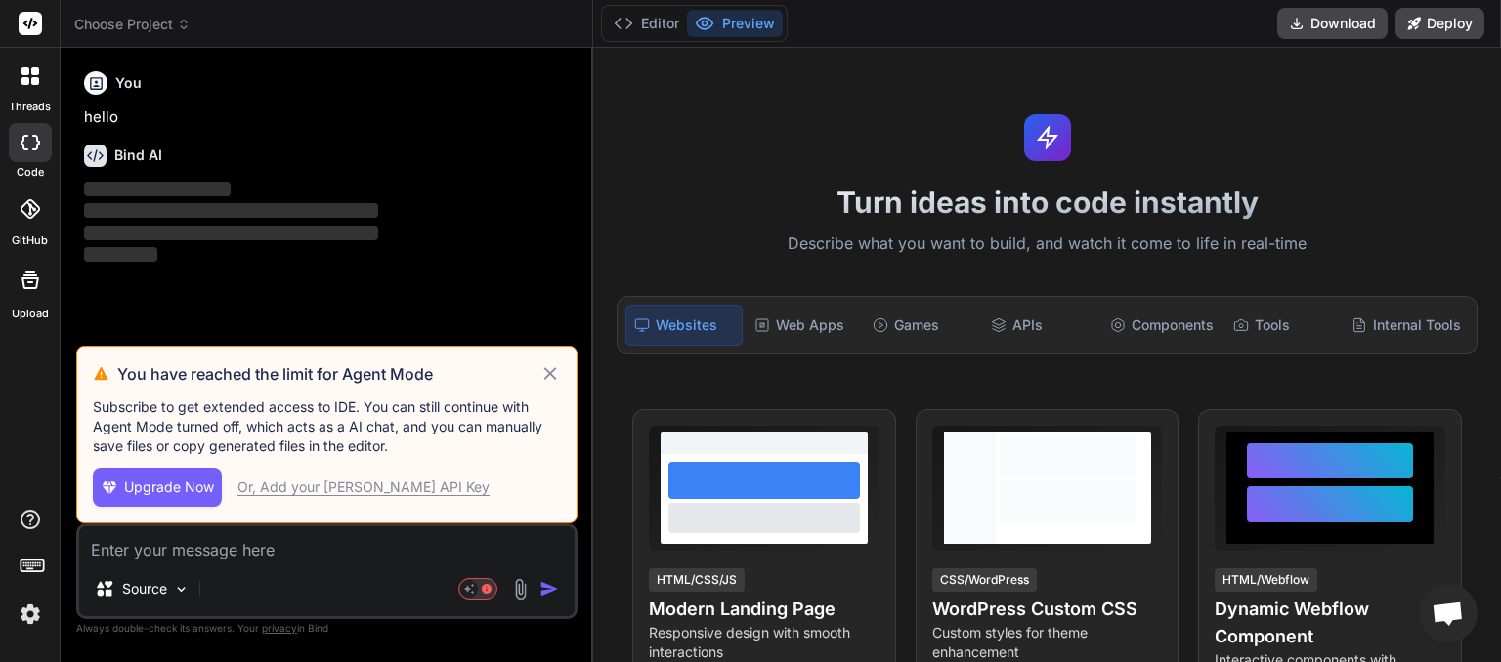
click at [556, 373] on icon at bounding box center [550, 373] width 22 height 23
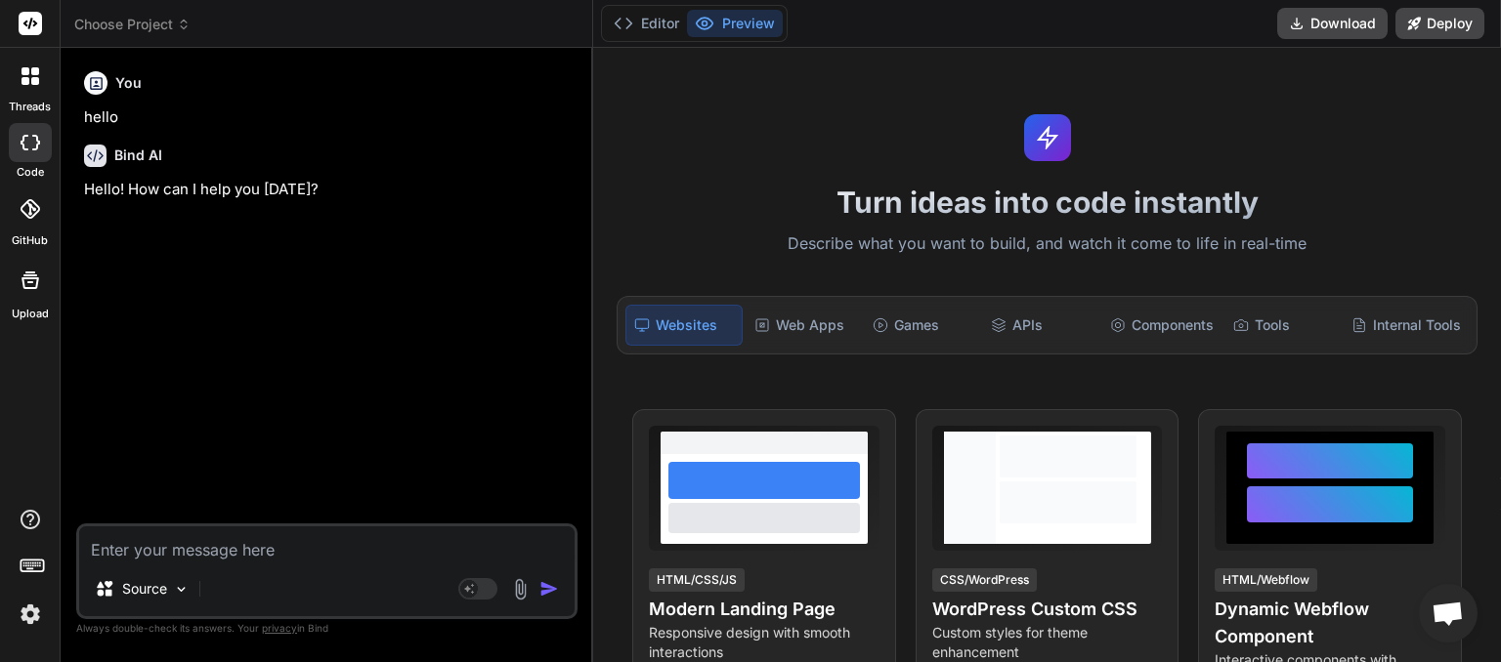
click at [185, 29] on icon at bounding box center [184, 27] width 6 height 3
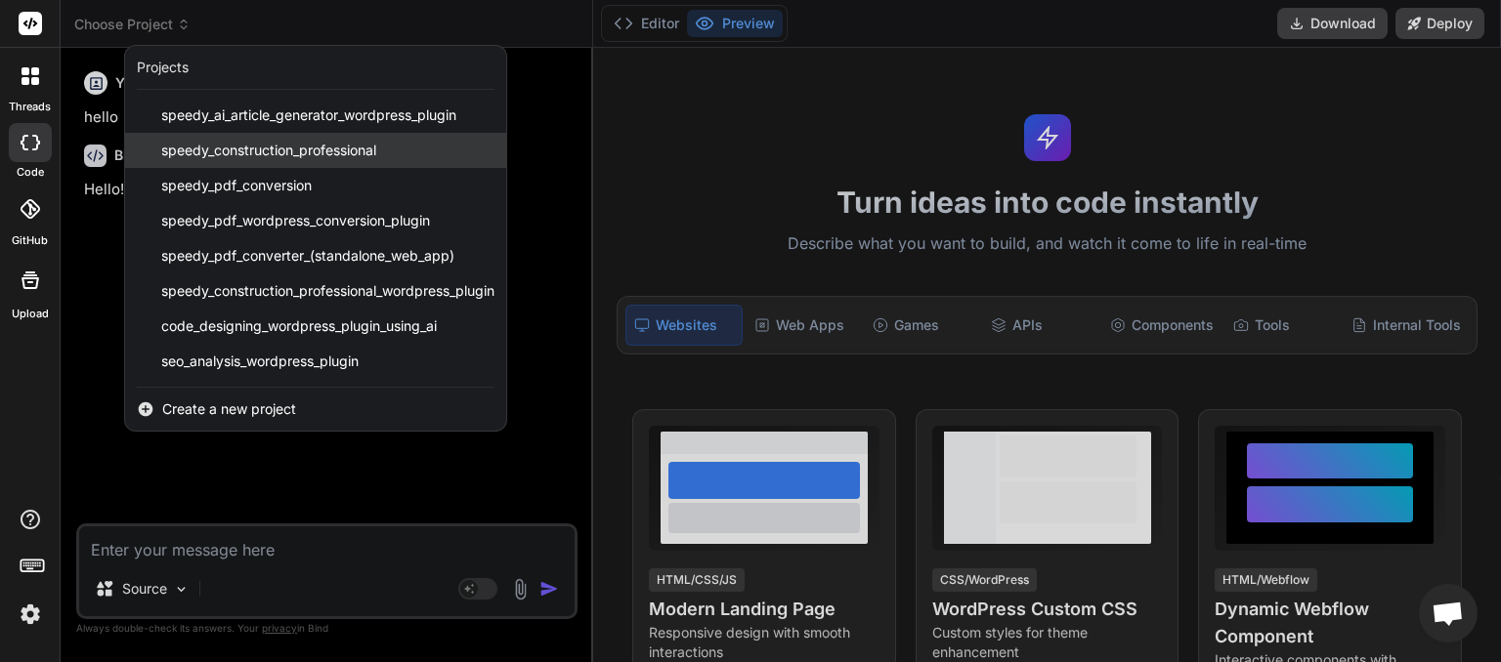
click at [246, 147] on span "speedy_construction_professional" at bounding box center [268, 151] width 215 height 20
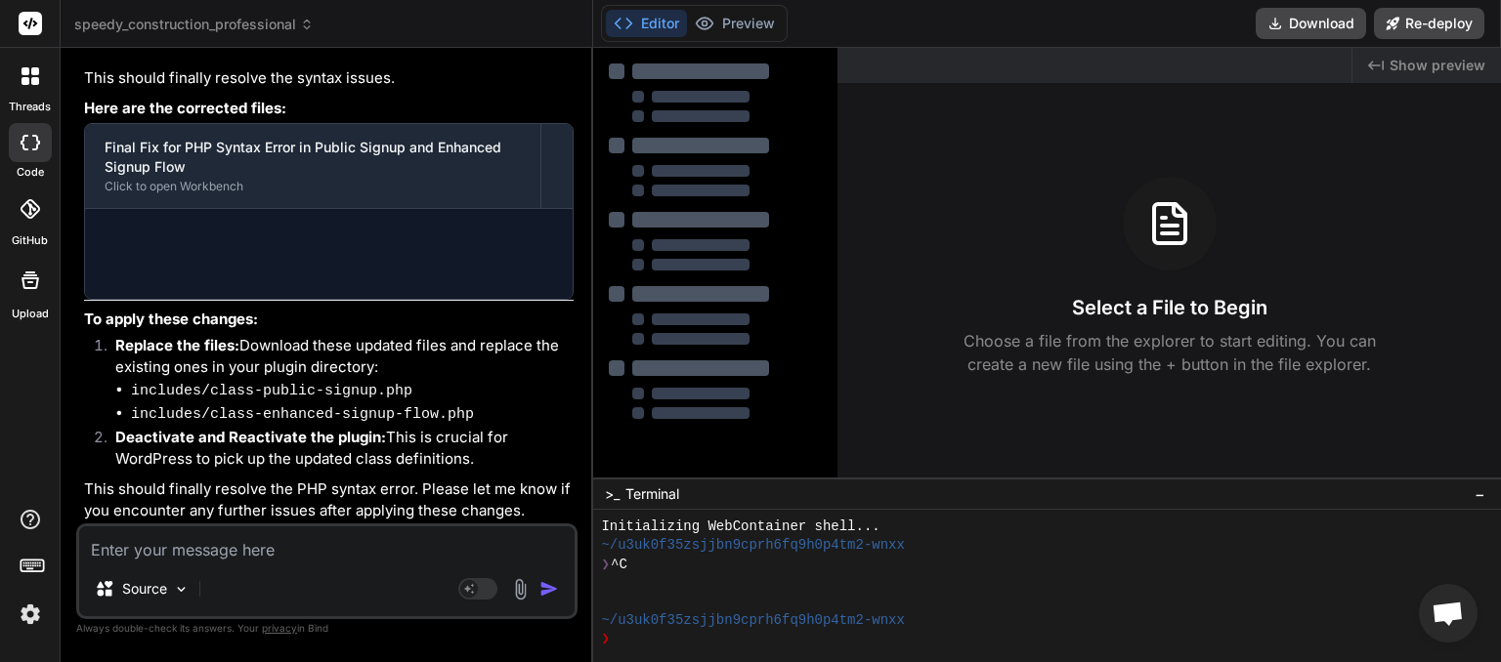
type textarea "x"
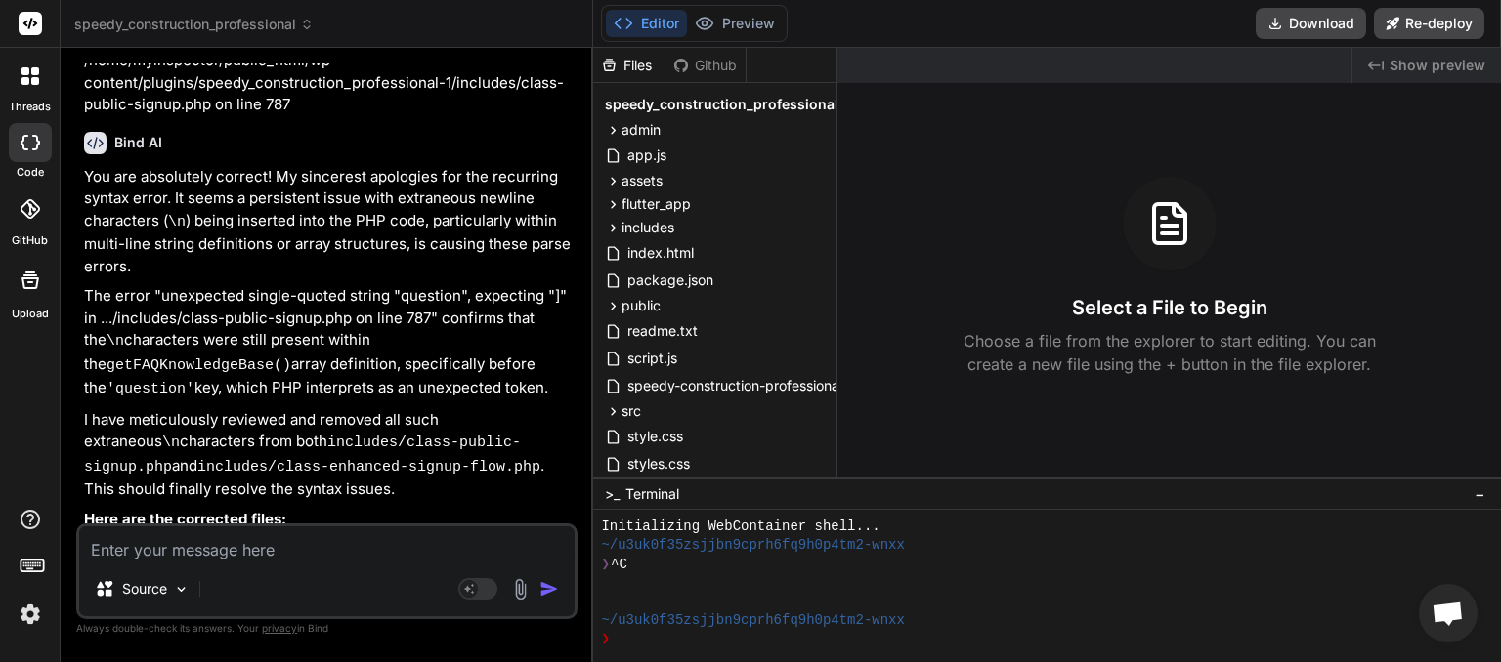
scroll to position [4188, 0]
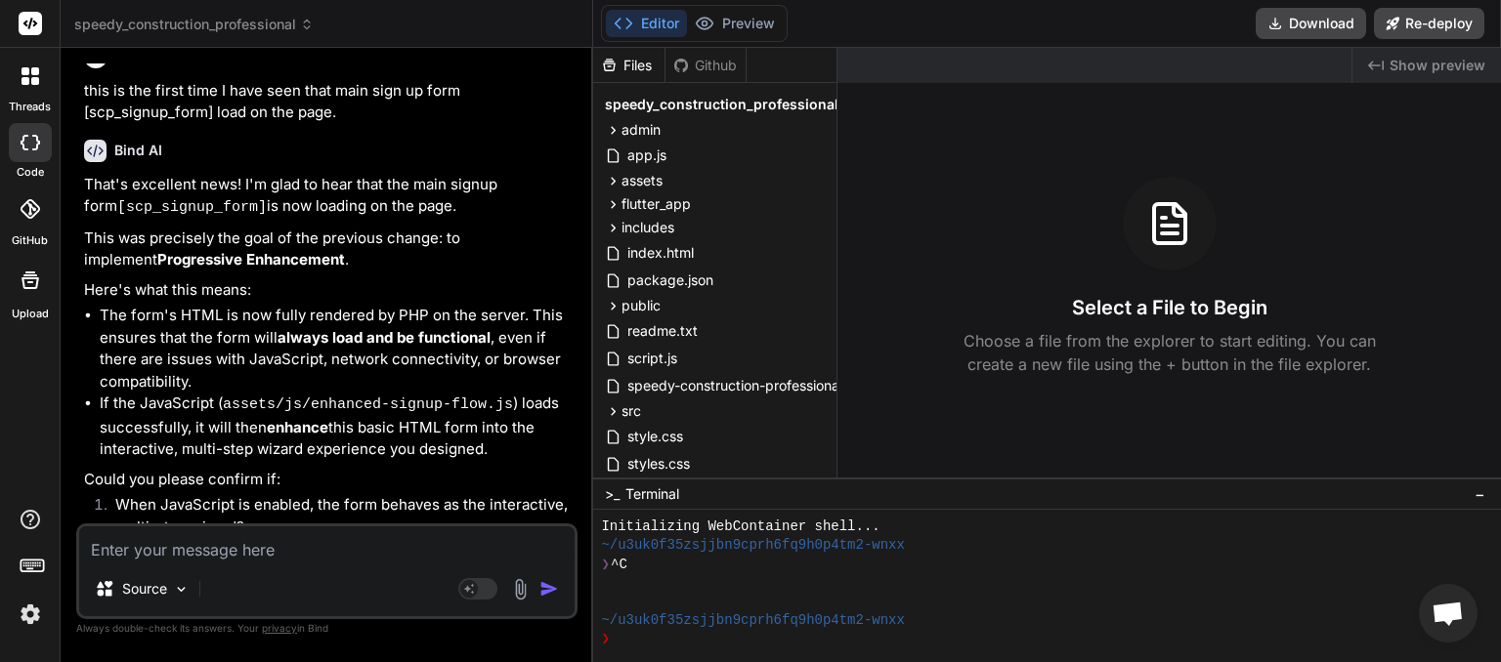
click at [217, 545] on textarea at bounding box center [326, 544] width 495 height 35
type textarea "i"
type textarea "x"
type textarea "it"
type textarea "x"
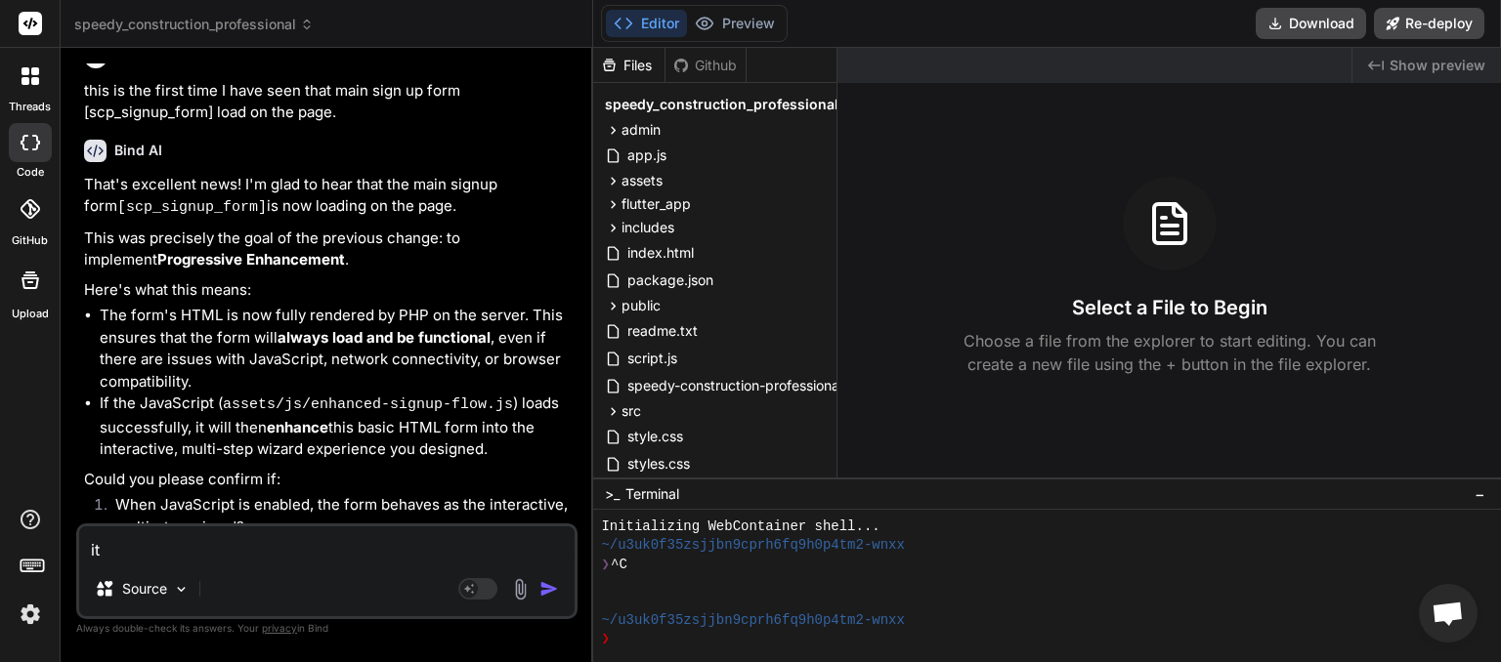
type textarea "its"
type textarea "x"
type textarea "its"
type textarea "x"
type textarea "its a"
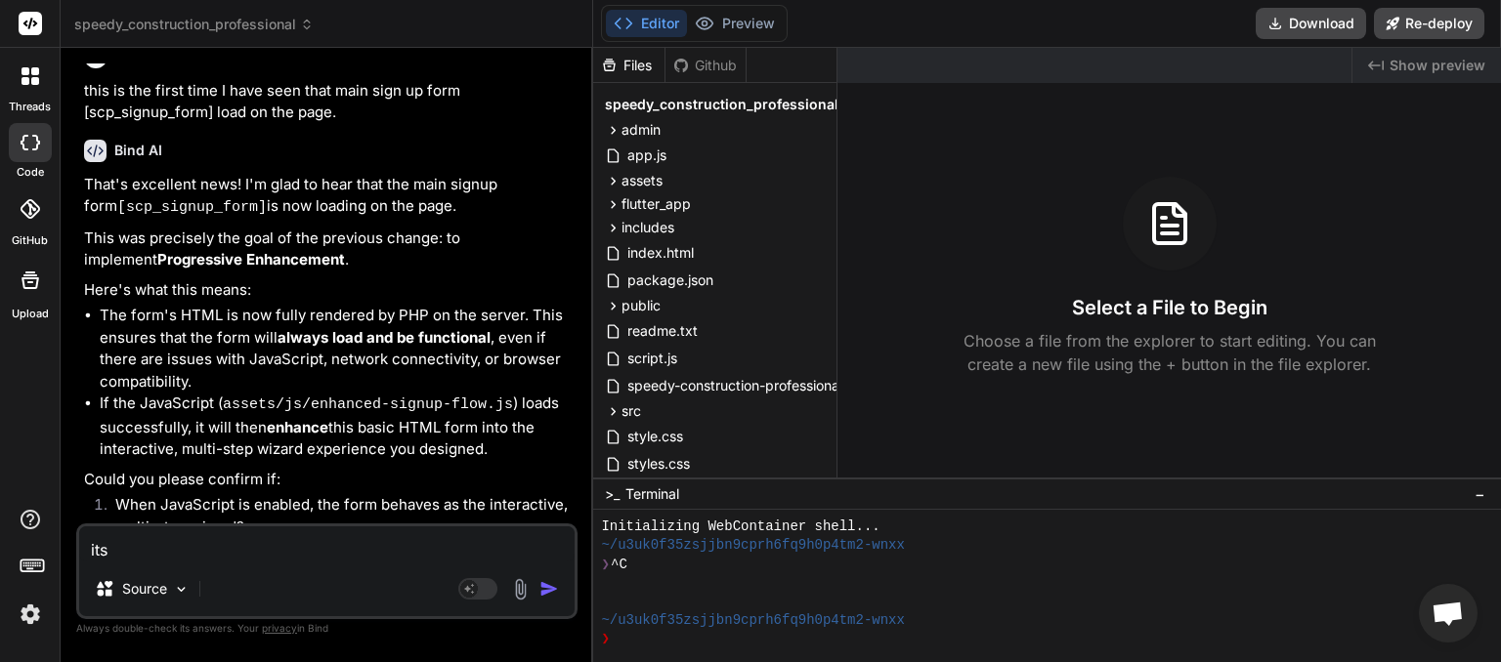
type textarea "x"
type textarea "its a"
type textarea "x"
type textarea "its a m"
type textarea "x"
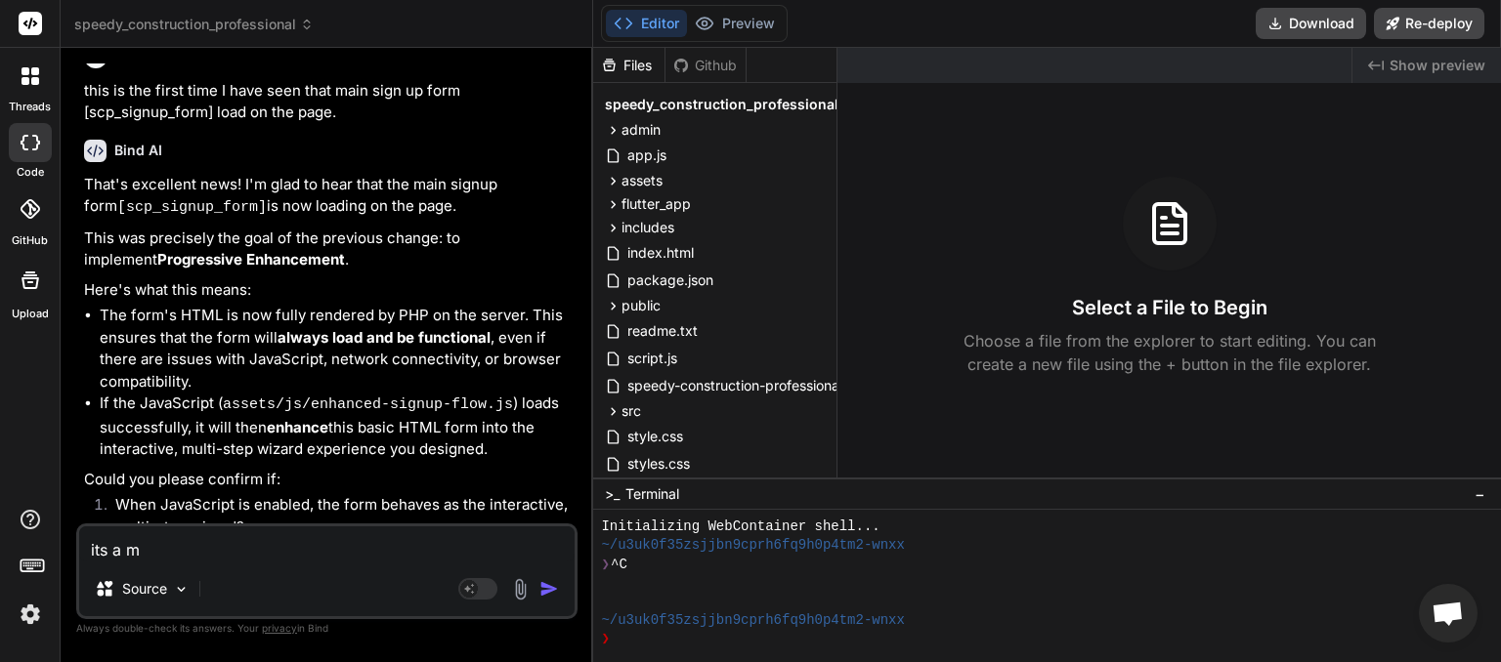
type textarea "its a mu"
type textarea "x"
type textarea "its a mul"
type textarea "x"
type textarea "its a mulk"
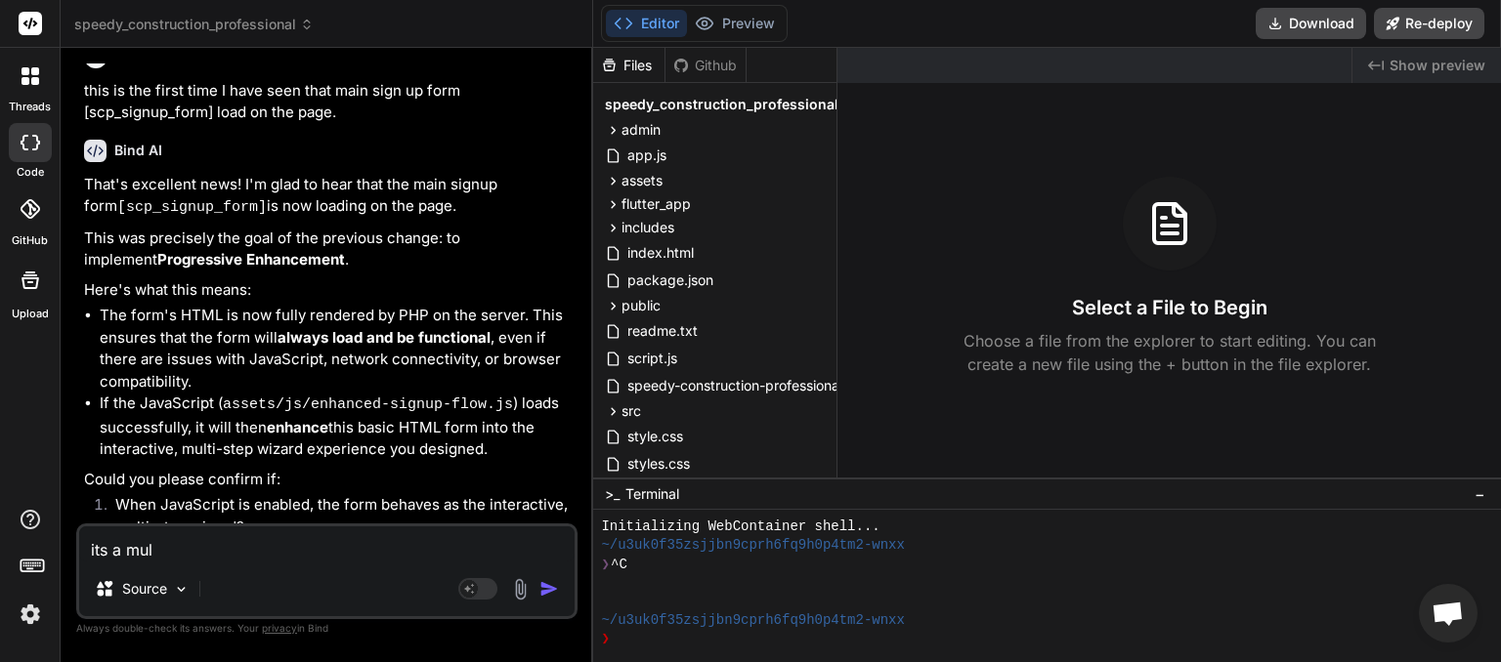
type textarea "x"
type textarea "its a mulkt"
type textarea "x"
type textarea "its a mulk"
type textarea "x"
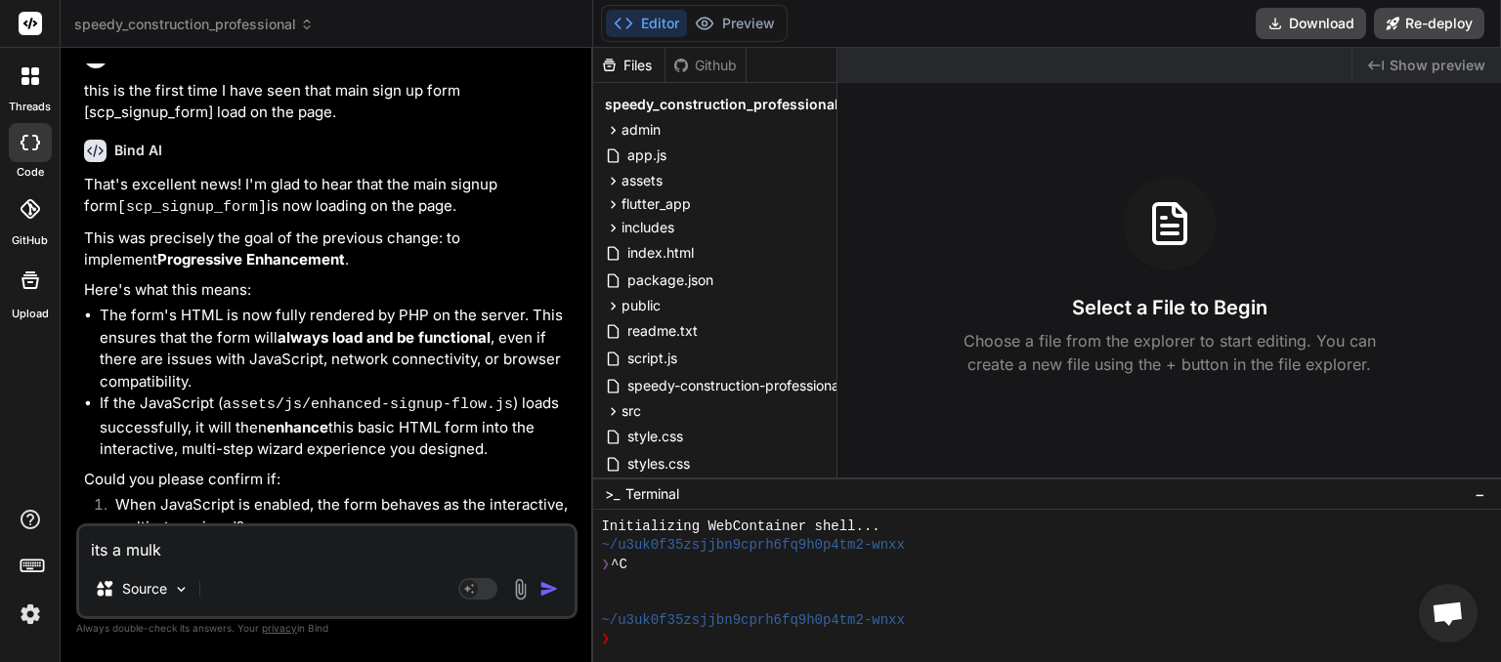
type textarea "its a mul"
type textarea "x"
type textarea "its a mult"
type textarea "x"
type textarea "its a multi"
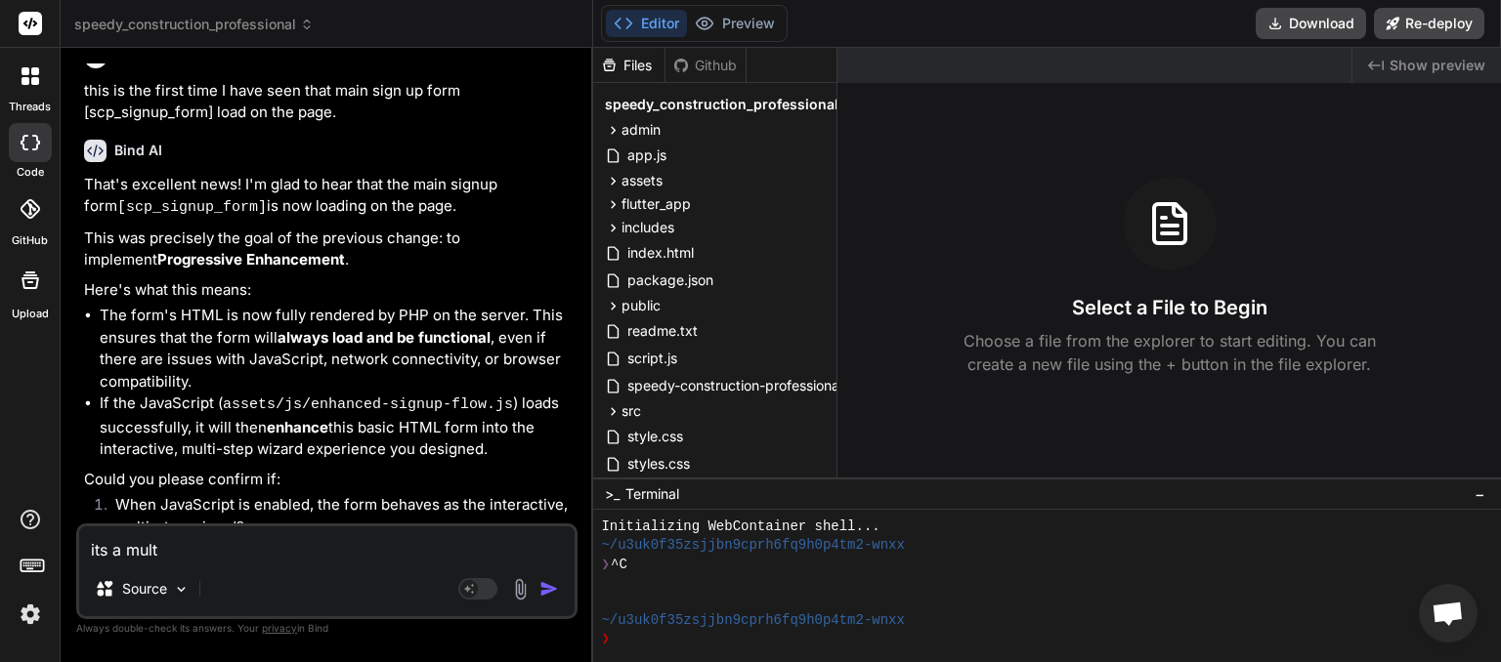
type textarea "x"
type textarea "its a multip"
type textarea "x"
type textarea "its a multipa"
type textarea "x"
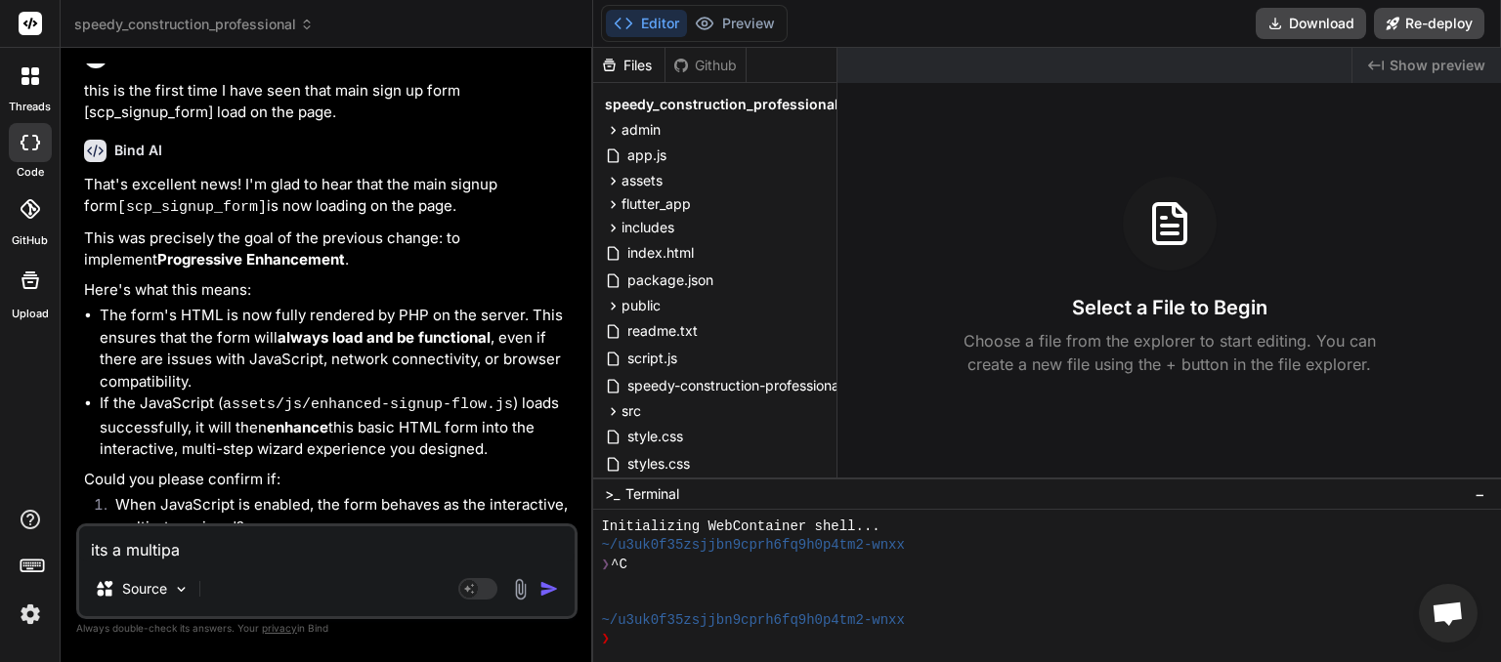
type textarea "its a multipag"
type textarea "x"
type textarea "its a multipage"
type textarea "x"
type textarea "its a multipage"
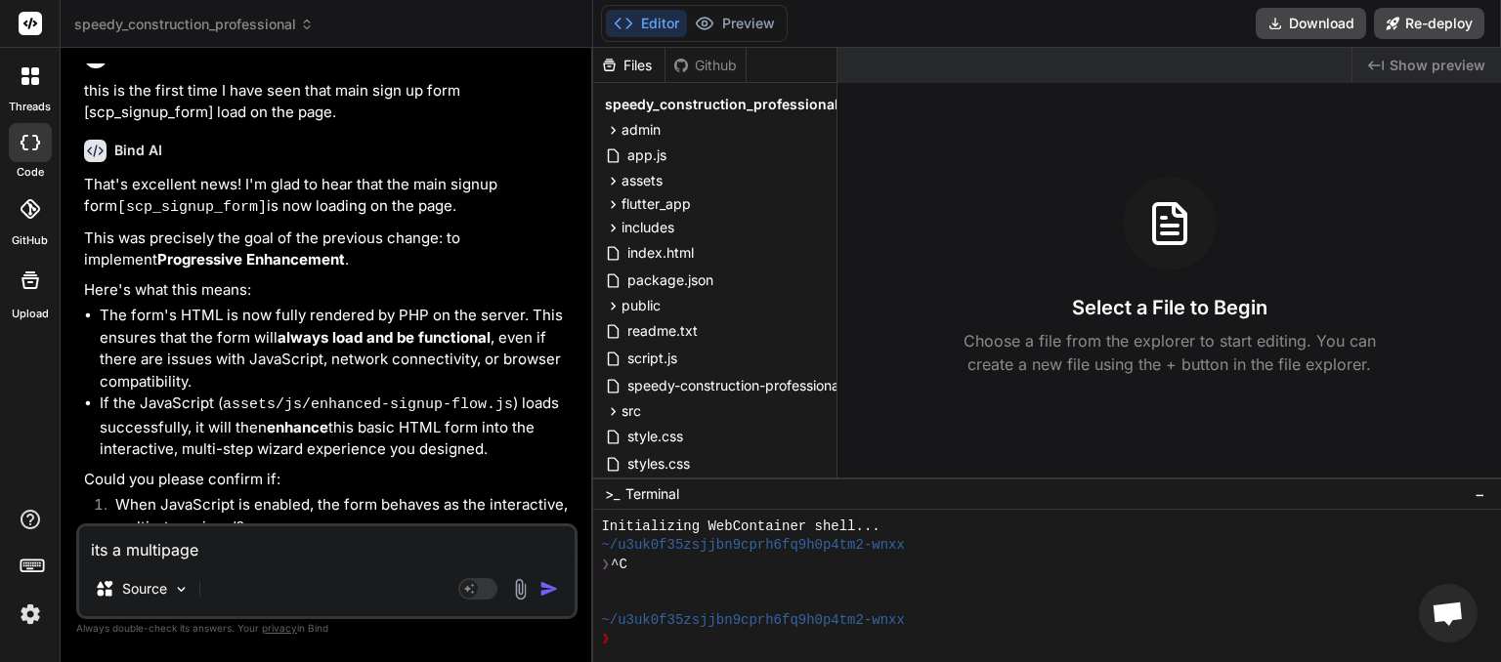
type textarea "x"
type textarea "its a multipage f"
type textarea "x"
type textarea "its a multipage fo"
type textarea "x"
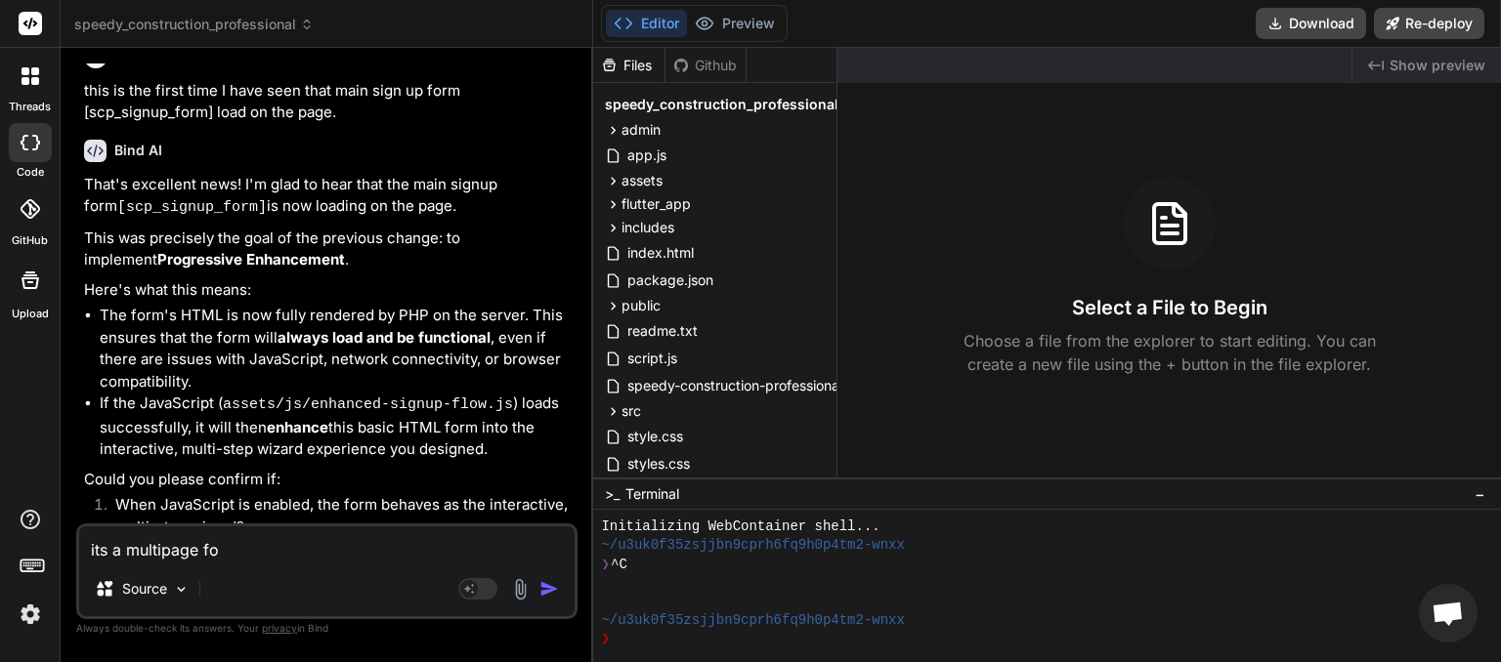
type textarea "its a multipage for"
type textarea "x"
type textarea "its a multipage for,"
type textarea "x"
type textarea "its a multipage for,"
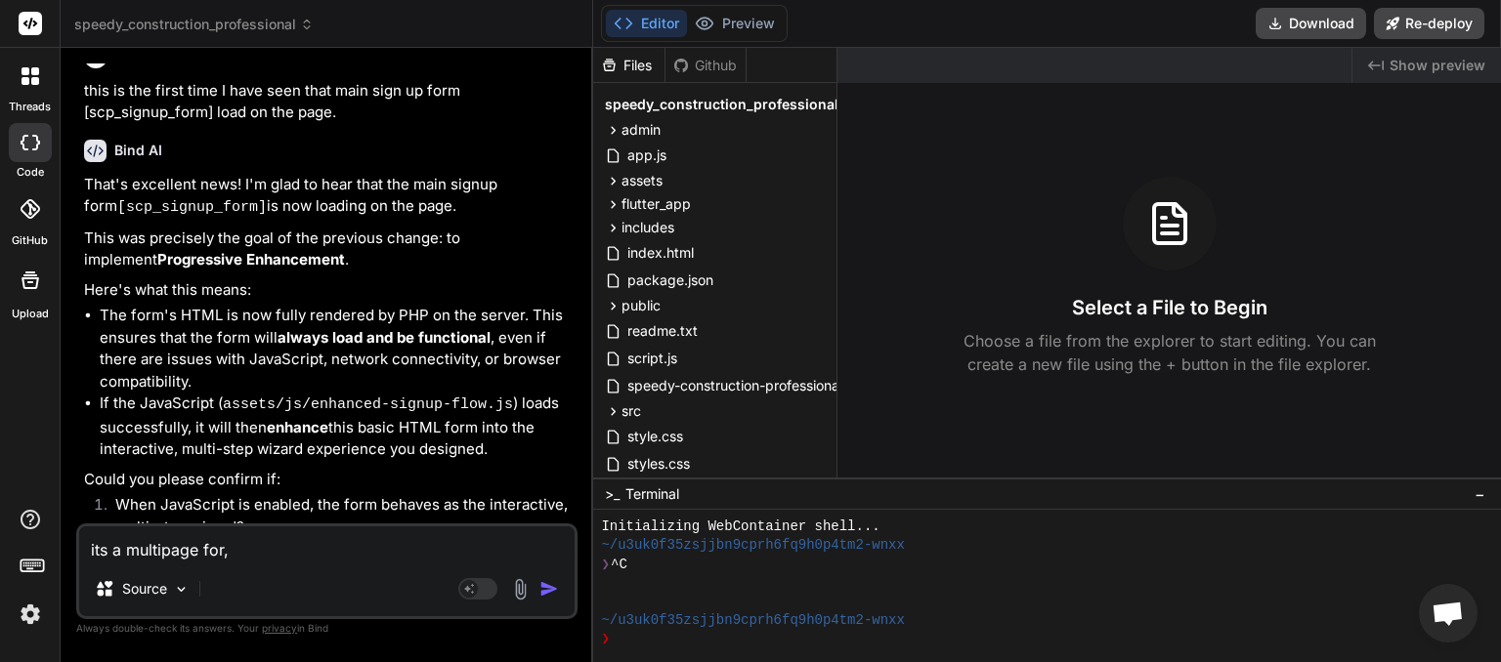
type textarea "x"
type textarea "its a multipage for, n"
type textarea "x"
type textarea "its a multipage for, no"
type textarea "x"
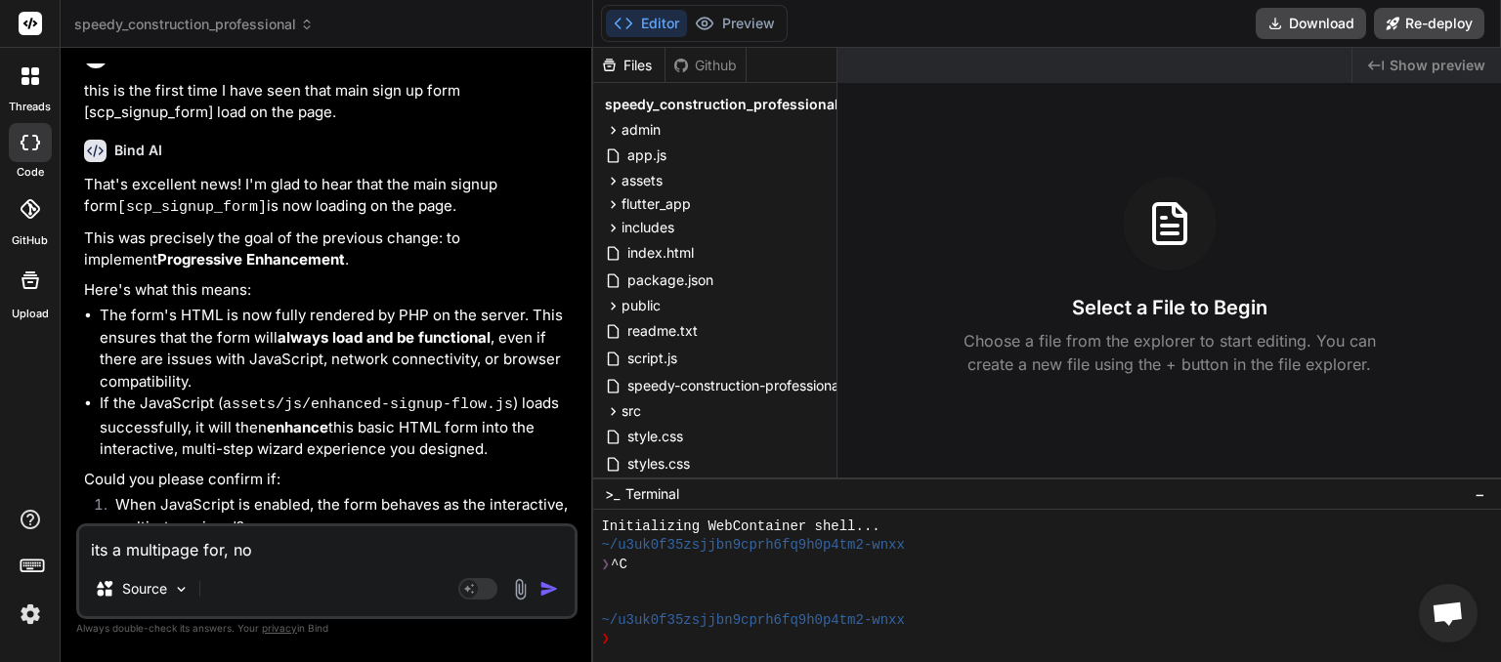
type textarea "its a multipage for, not"
type textarea "x"
type textarea "its a multipage for, not"
type textarea "x"
type textarea "its a multipage for, not a"
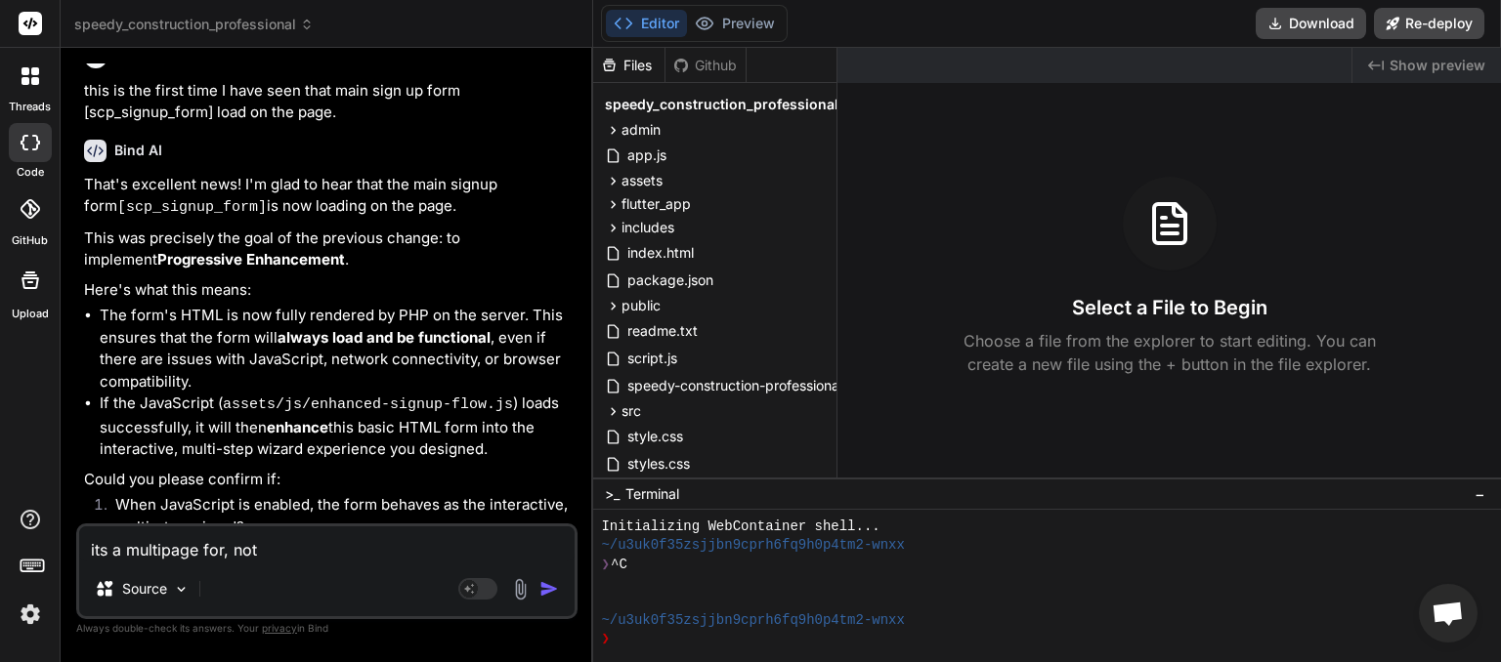
type textarea "x"
type textarea "its a multipage for, not al"
type textarea "x"
type textarea "its a multipage for, not all"
type textarea "x"
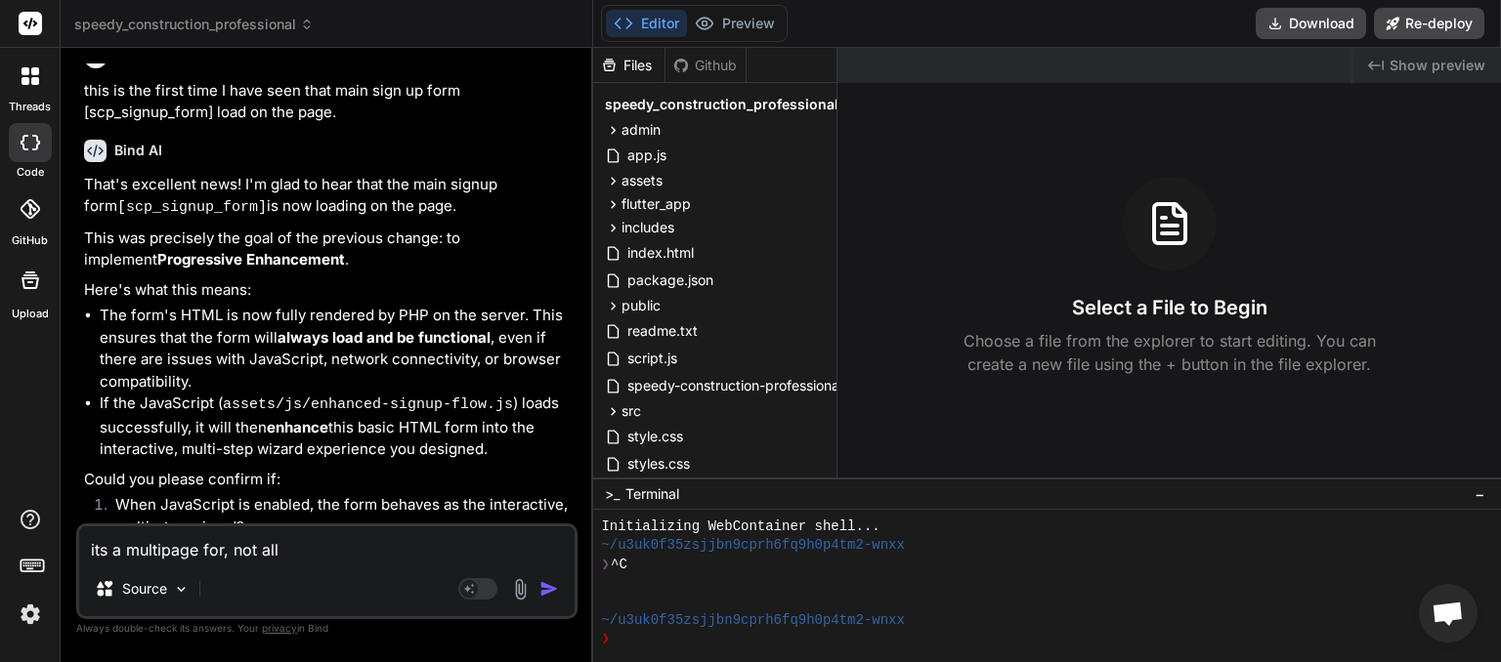
type textarea "its a multipage for, not all"
type textarea "x"
type textarea "its a multipage for, not all t"
type textarea "x"
type textarea "its a multipage for, not all th"
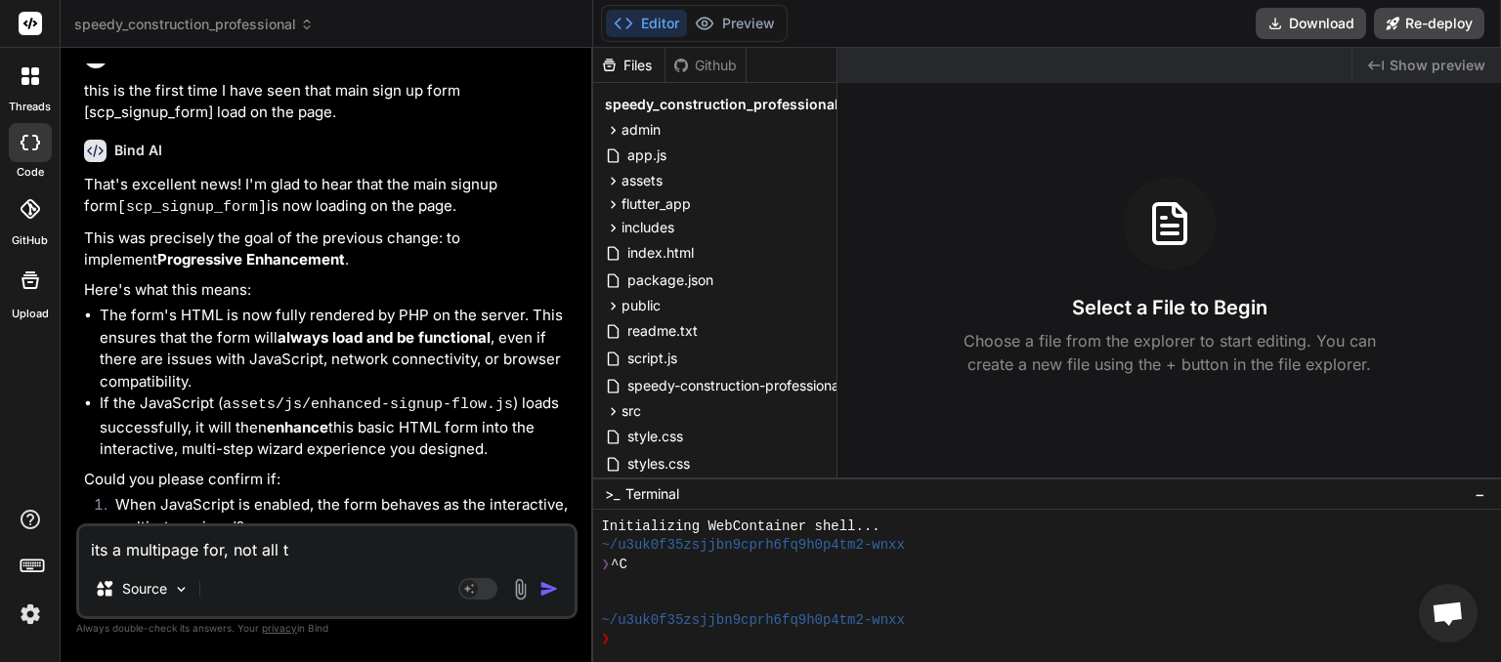
type textarea "x"
type textarea "its a multipage for, not all thg"
type textarea "x"
type textarea "its a multipage for, not all thge"
type textarea "x"
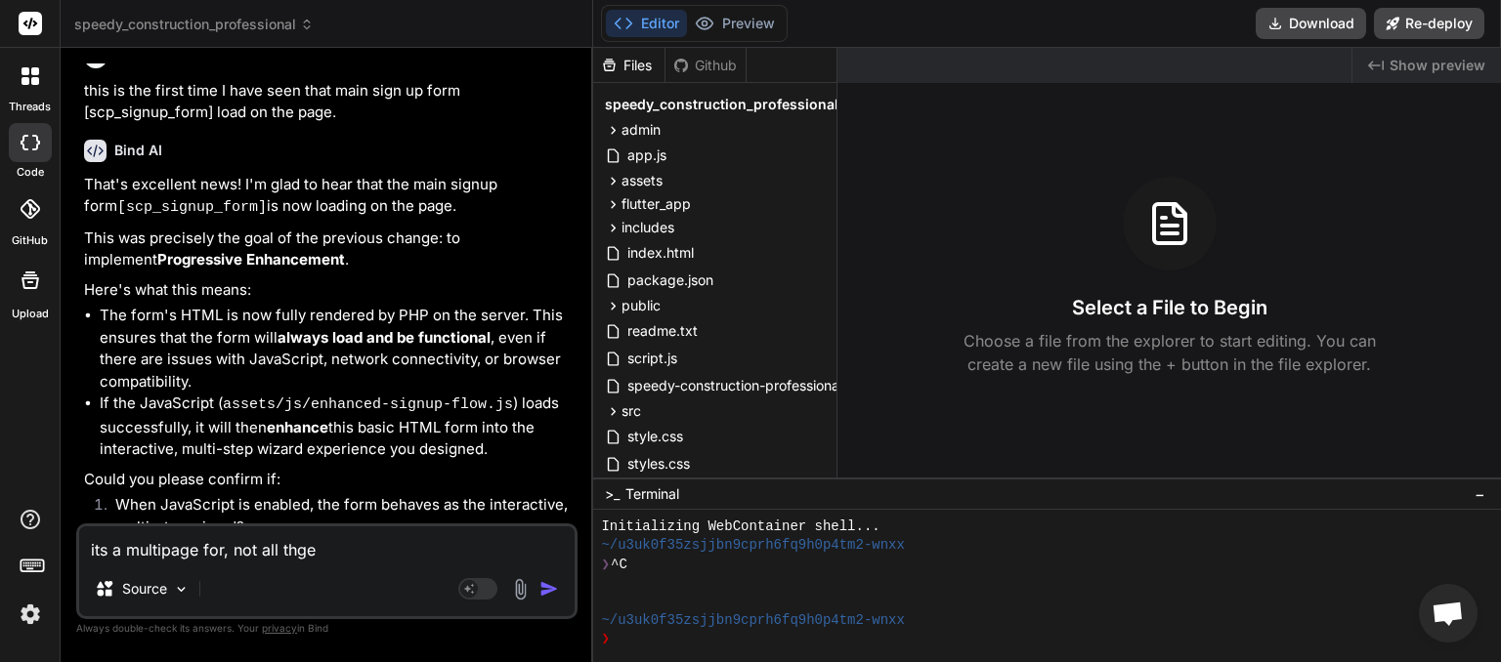
type textarea "its a multipage for, not all thg"
type textarea "x"
type textarea "its a multipage for, not all th"
type textarea "x"
type textarea "its a multipage for, not all the"
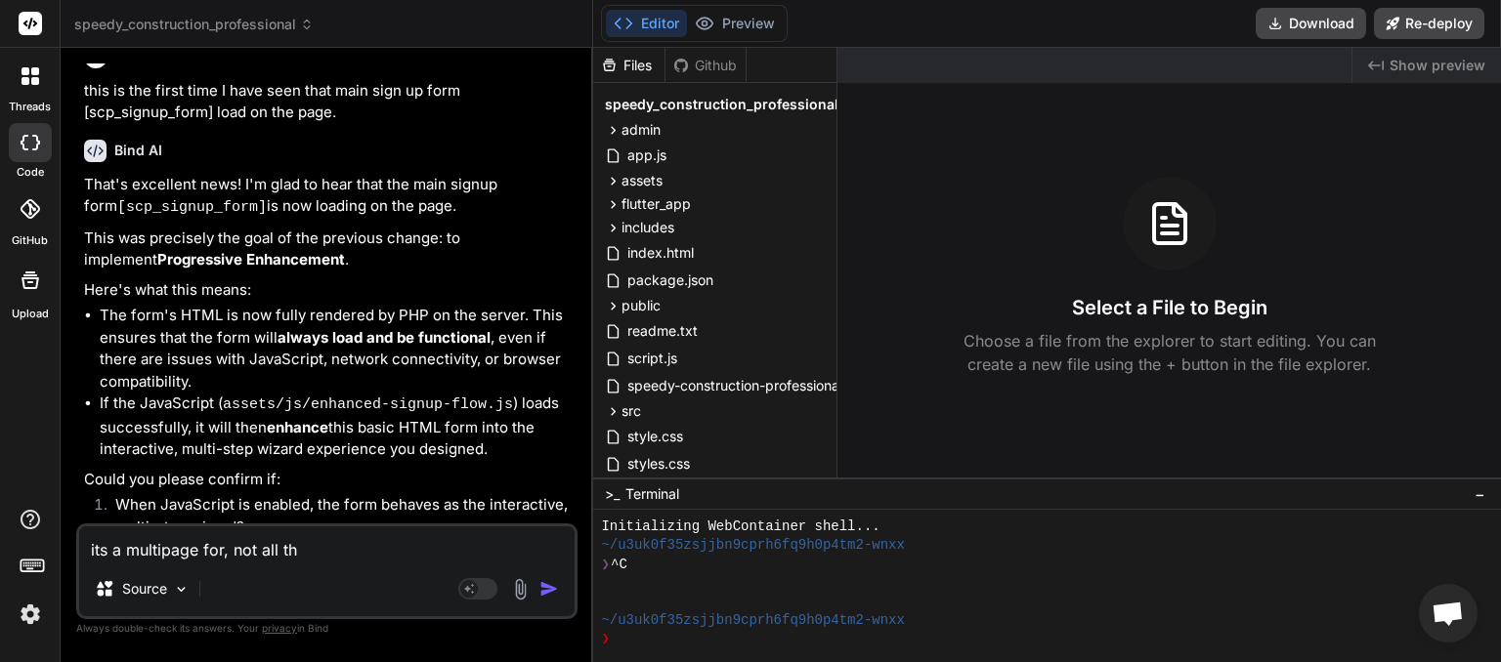
type textarea "x"
type textarea "its a multipage for, not all the"
type textarea "x"
type textarea "its a multipage for, not all the b"
type textarea "x"
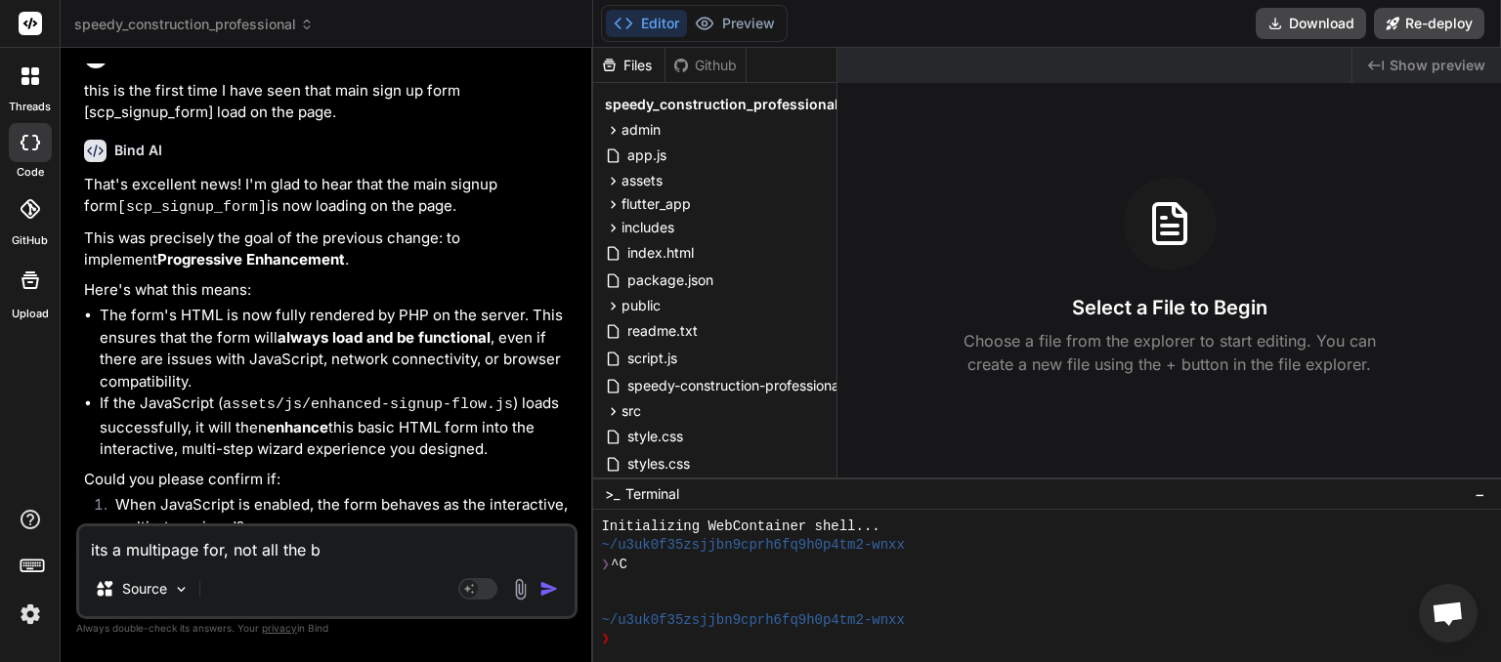
type textarea "its a multipage for, not all the bu"
type textarea "x"
type textarea "its a multipage for, not all the bur"
type textarea "x"
type textarea "its a multipage for, not all the [PERSON_NAME]"
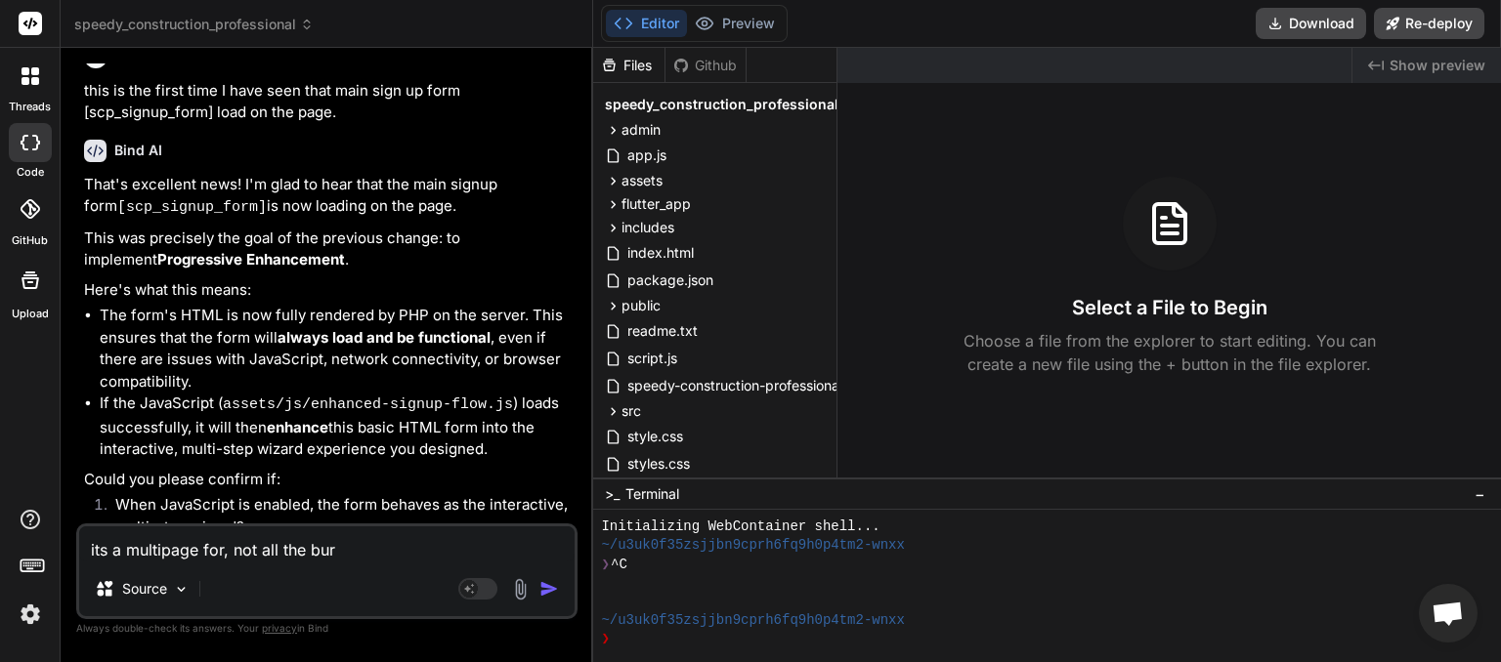
type textarea "x"
type textarea "its a multipage for, not all the bur"
type textarea "x"
type textarea "its a multipage for, not all the bu"
type textarea "x"
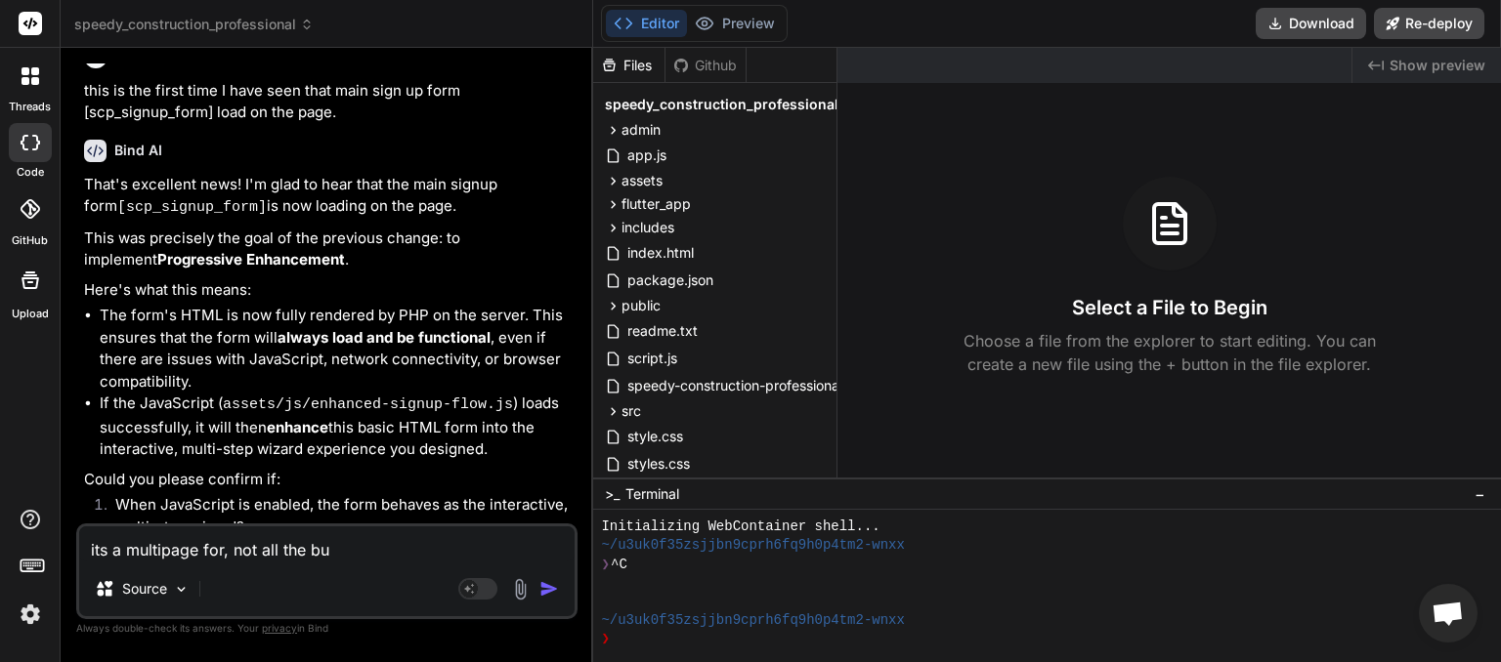
type textarea "its a multipage for, not all the but"
type textarea "x"
type textarea "its a multipage for, not all the butt"
type textarea "x"
type textarea "its a multipage for, not all the butto"
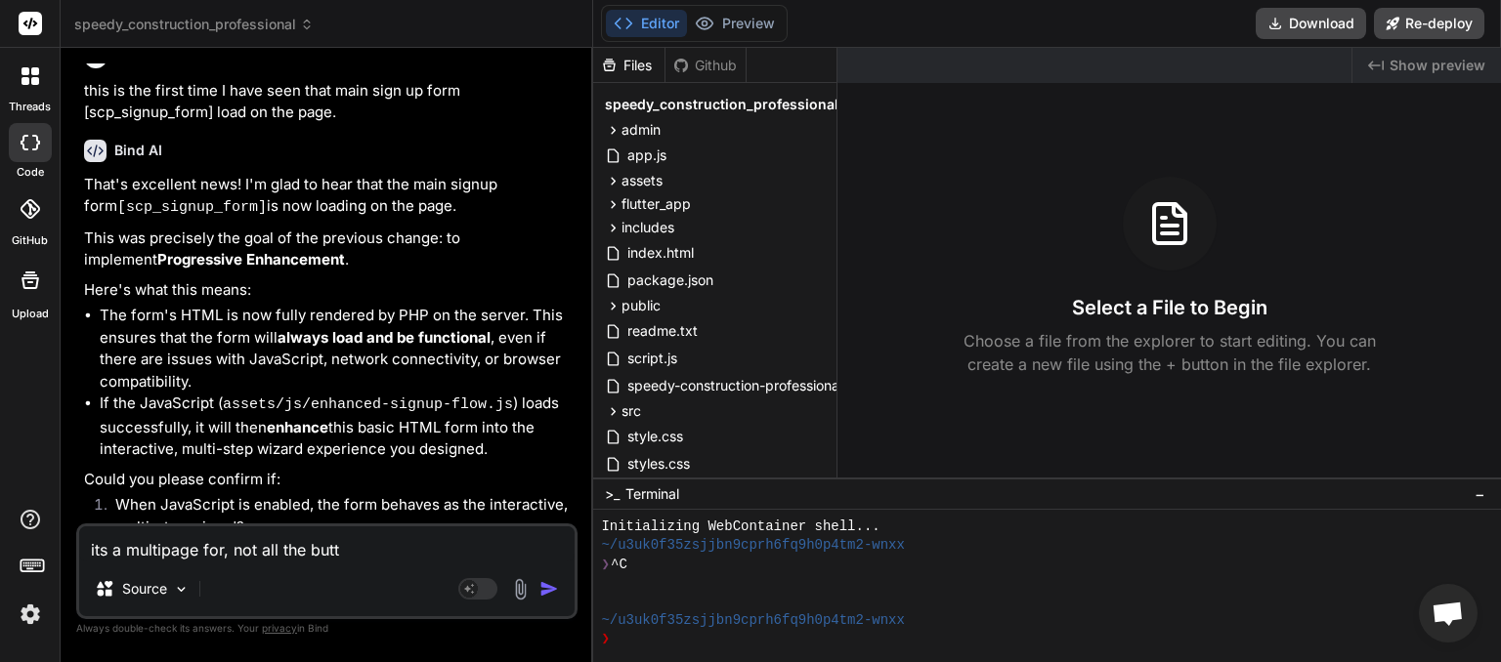
type textarea "x"
type textarea "its a multipage for, not all the button"
type textarea "x"
type textarea "its a multipage for, not all the buttons"
type textarea "x"
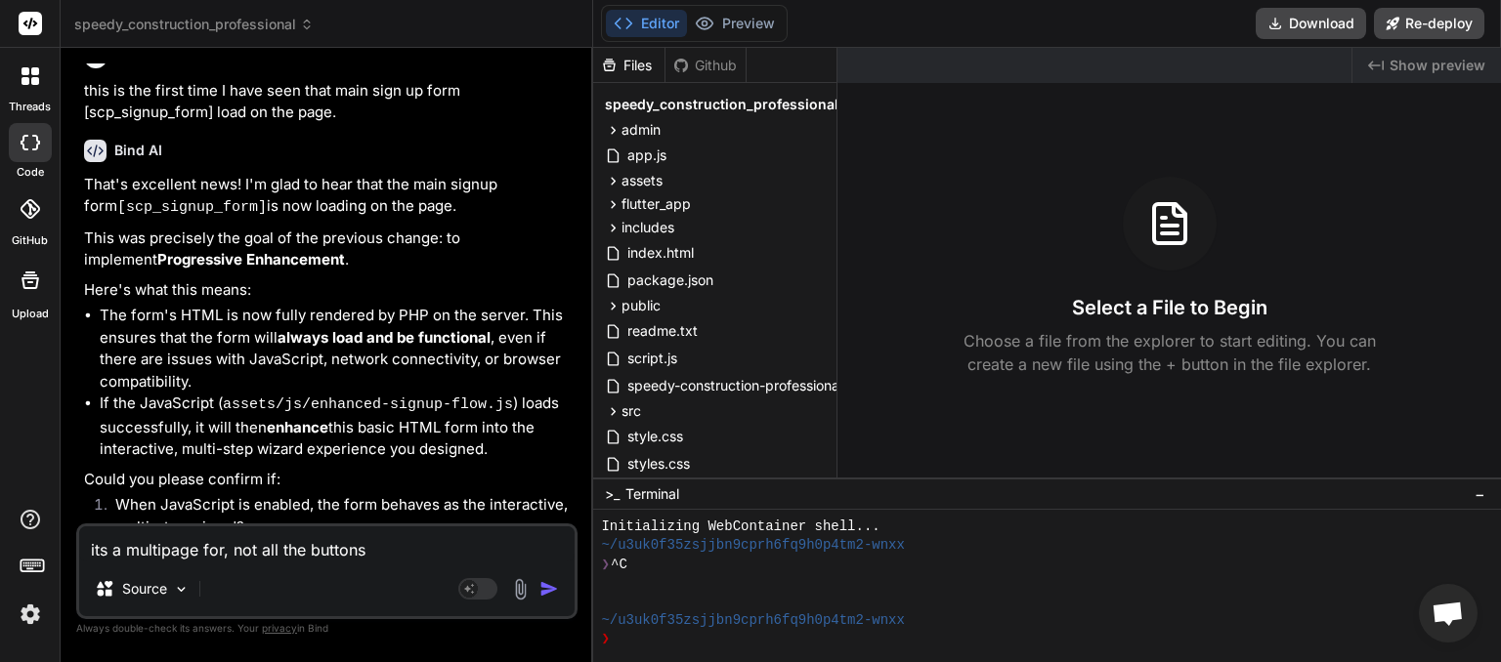
type textarea "its a multipage for, not all the buttons"
type textarea "x"
type textarea "its a multipage for, not all the buttons s"
type textarea "x"
type textarea "its a multipage for, not all the buttons se"
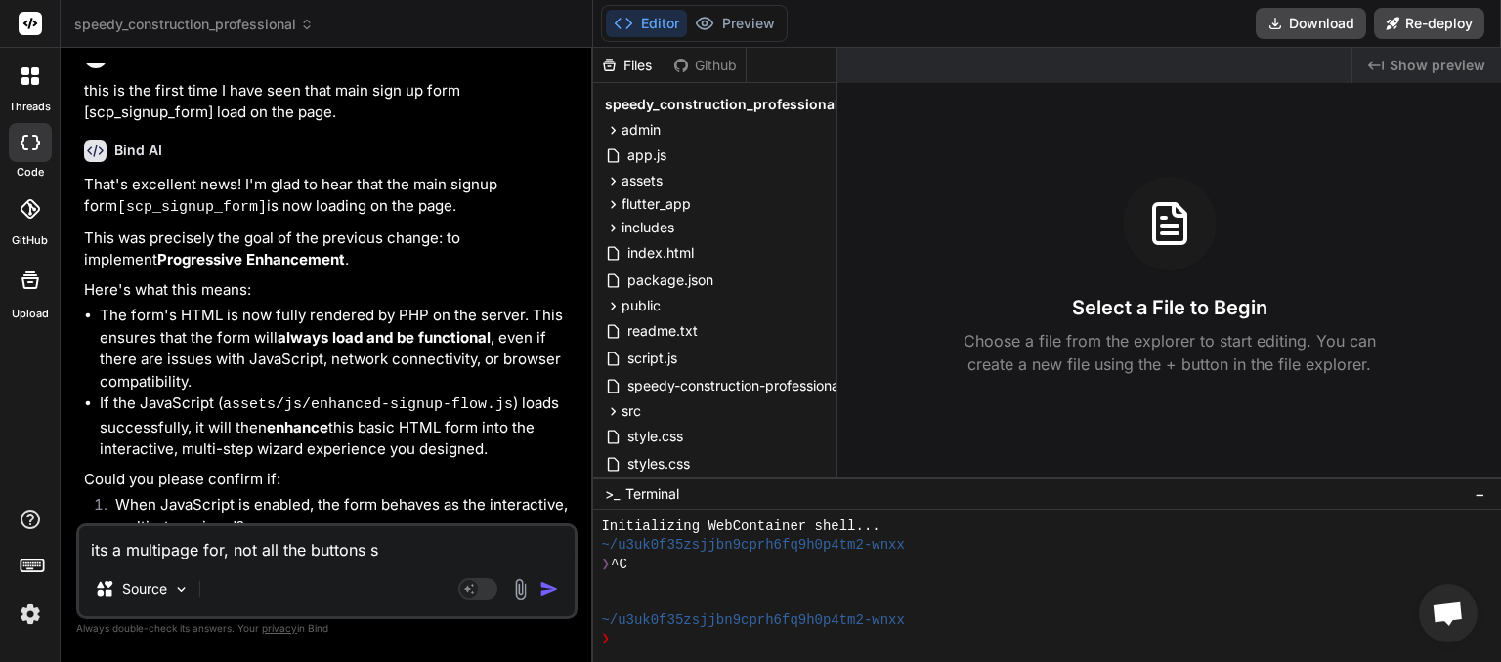
type textarea "x"
type textarea "its a multipage for, not all the buttons see"
type textarea "x"
type textarea "its a multipage for, not all the buttons seem"
type textarea "x"
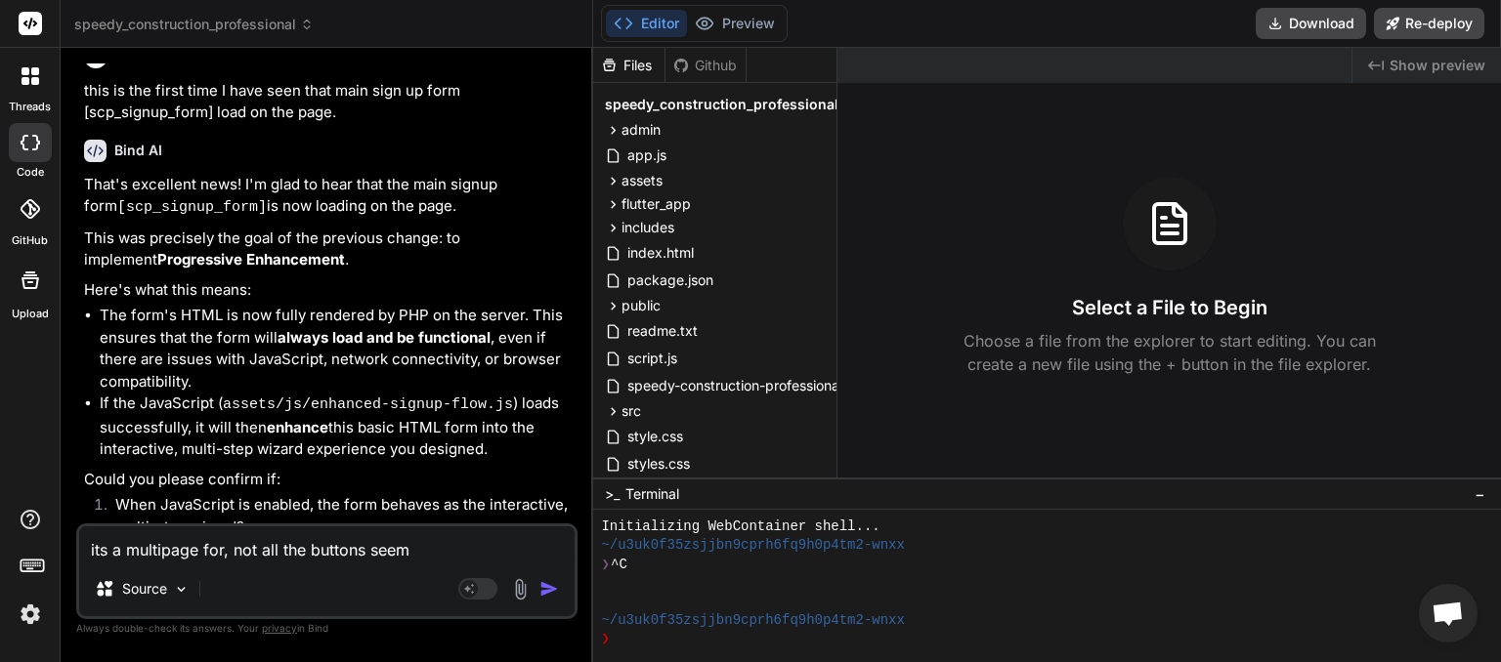
type textarea "its a multipage for, not all the buttons seem"
type textarea "x"
type textarea "its a multipage for, not all the buttons seem t"
type textarea "x"
type textarea "its a multipage for, not all the buttons seem to"
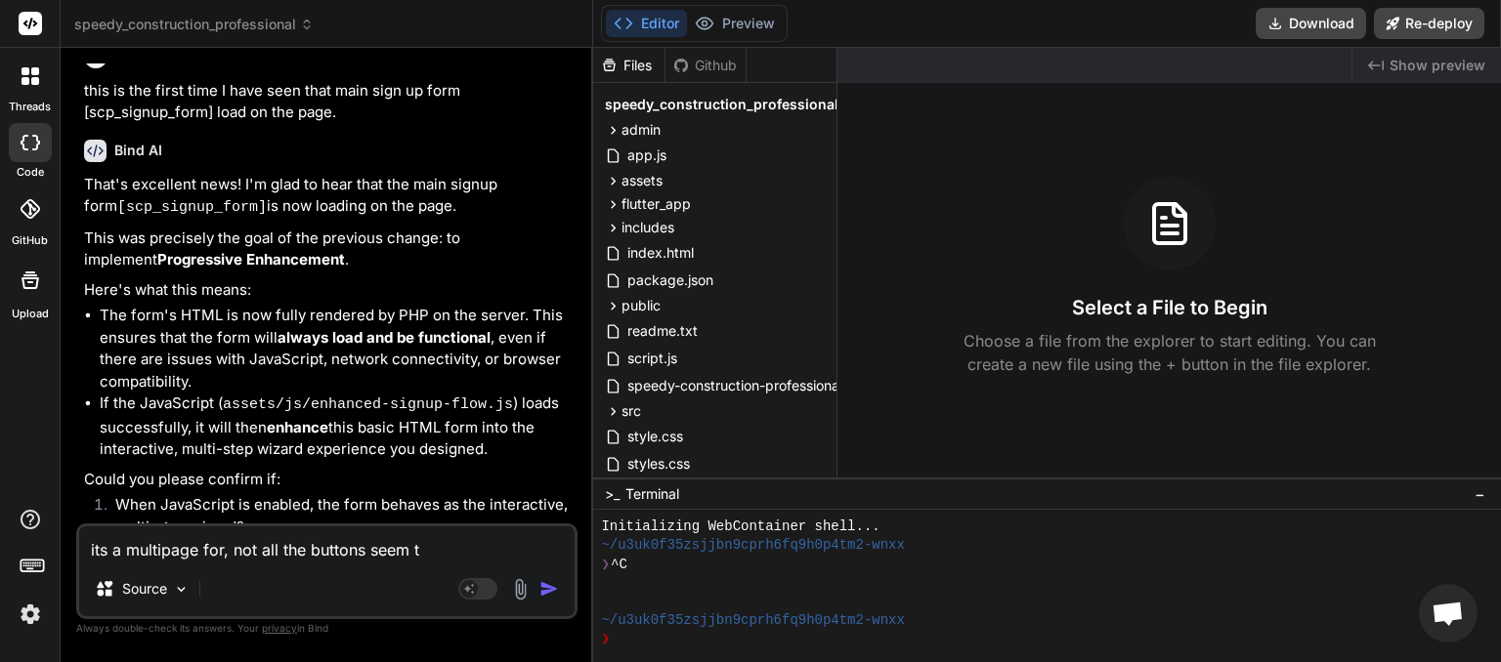
type textarea "x"
type textarea "its a multipage for, not all the buttons seem tow"
type textarea "x"
type textarea "its a multipage for, not all the buttons seem tow"
type textarea "x"
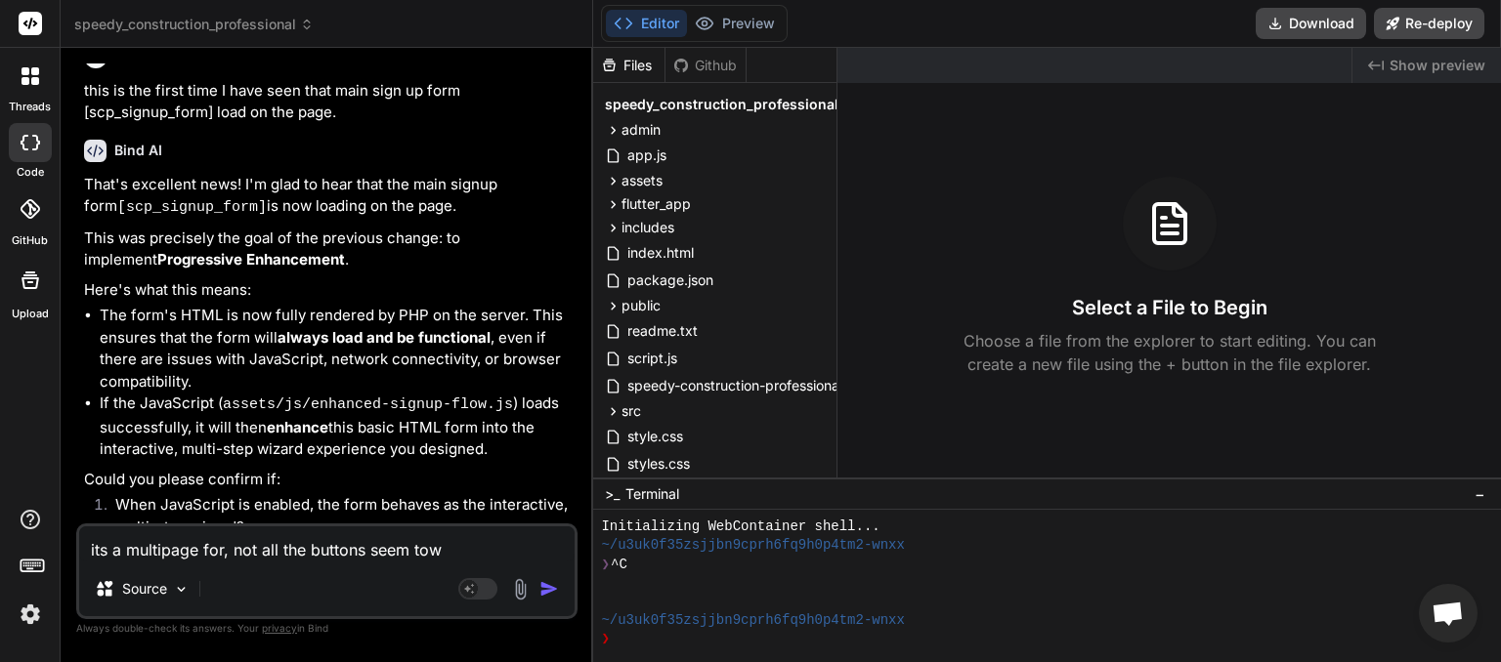
type textarea "its a multipage for, not all the buttons seem tow r"
type textarea "x"
type textarea "its a multipage for, not all the buttons seem tow ro"
type textarea "x"
type textarea "its a multipage for, not all the buttons seem tow rok"
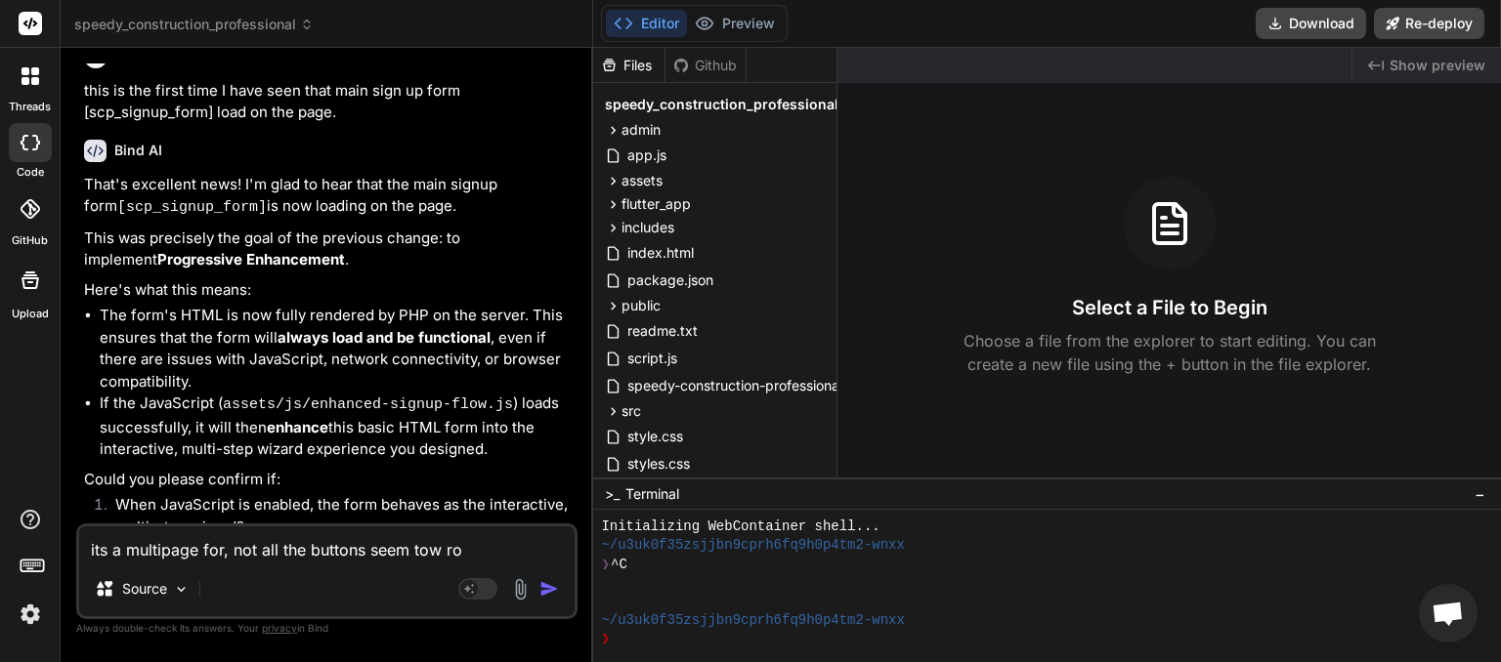
type textarea "x"
type textarea "its a multipage for, not all the buttons seem tow ro"
type textarea "x"
type textarea "its a multipage for, not all the buttons seem tow r"
type textarea "x"
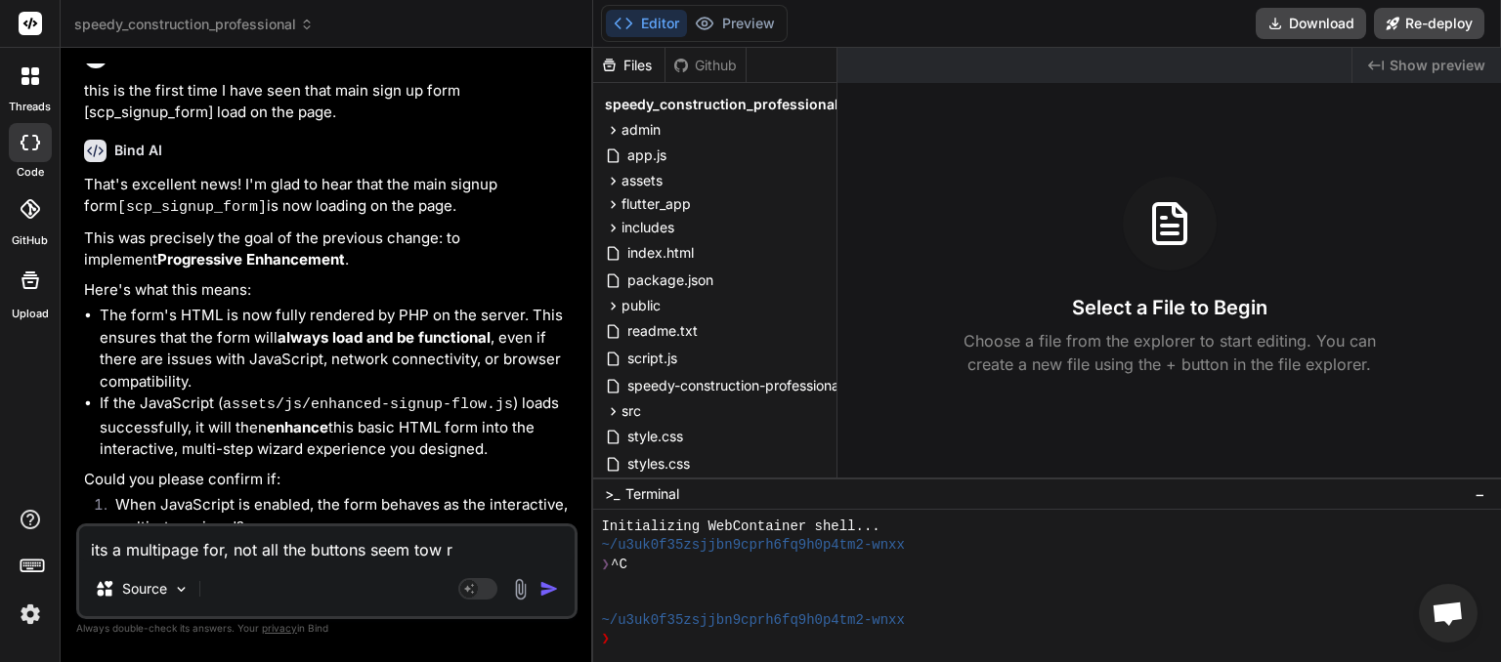
type textarea "its a multipage for, not all the buttons seem tow"
type textarea "x"
type textarea "its a multipage for, not all the buttons seem tow"
type textarea "x"
type textarea "its a multipage for, not all the buttons seem to"
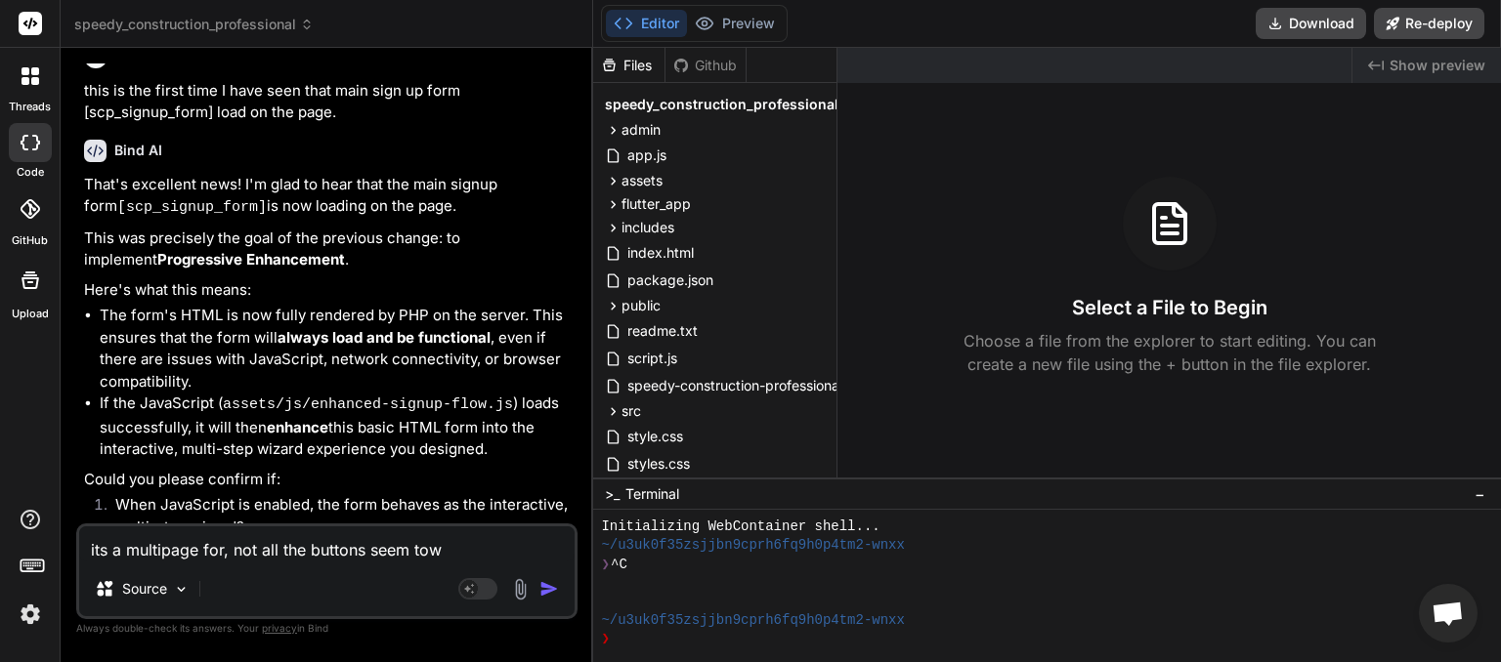
type textarea "x"
type textarea "its a multipage for, not all the buttons seem to"
type textarea "x"
type textarea "its a multipage for, not all the buttons seem to w"
type textarea "x"
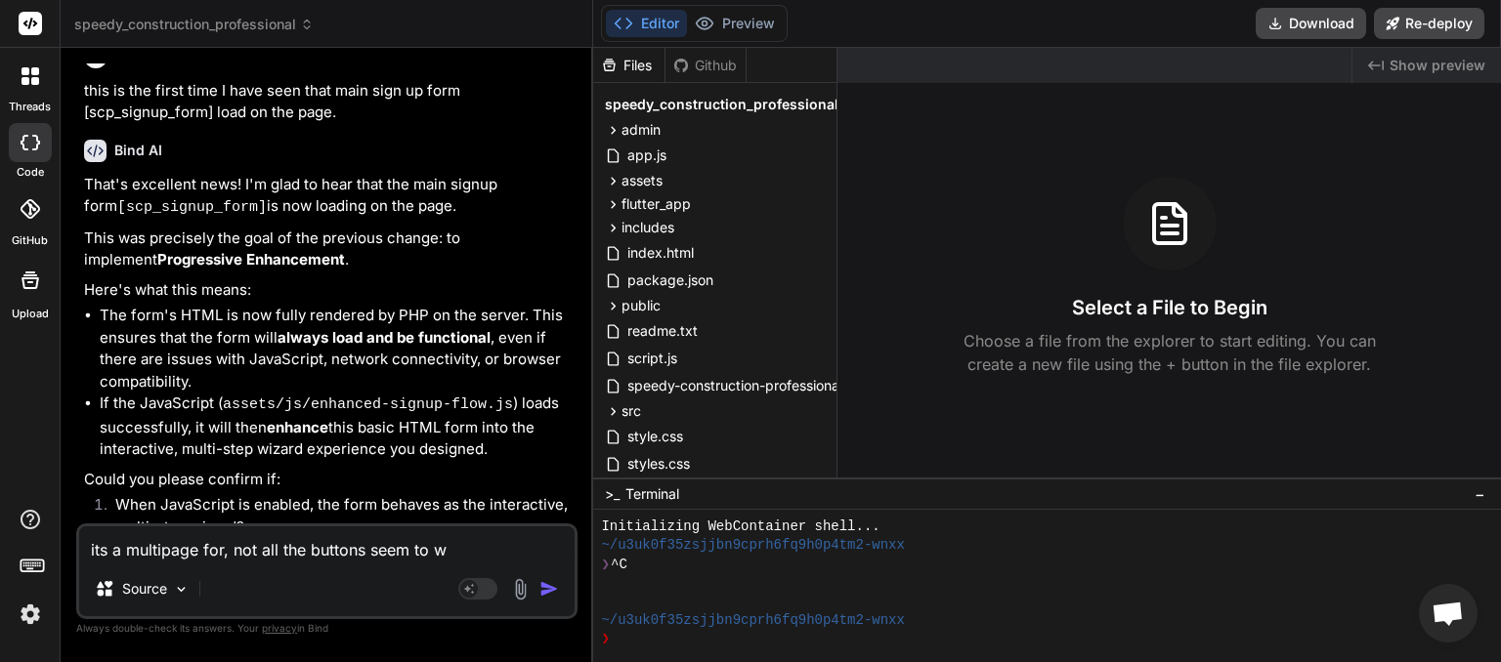
type textarea "its a multipage for, not all the buttons seem to wi"
type textarea "x"
type textarea "its a multipage for, not all the buttons seem to w"
type textarea "x"
type textarea "its a multipage for, not all the buttons seem to wo"
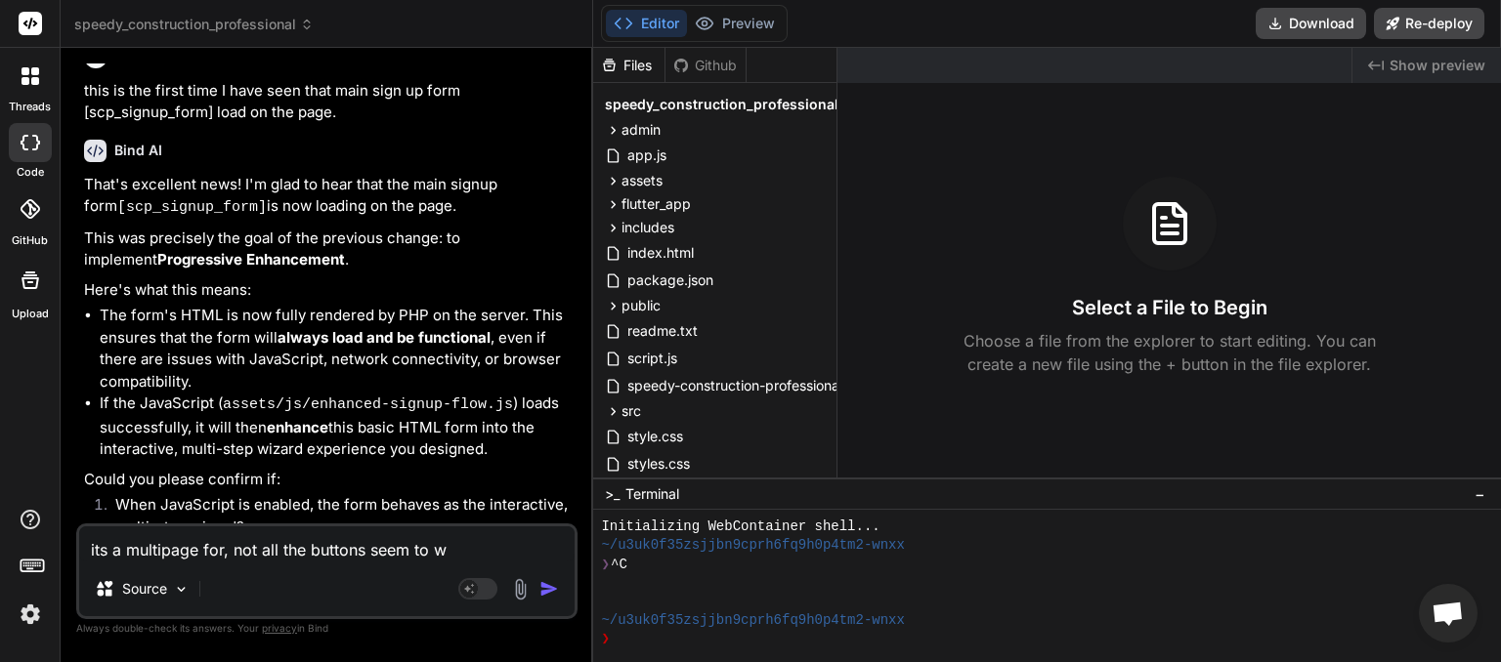
type textarea "x"
type textarea "its a multipage for, not all the buttons seem to wor"
type textarea "x"
type textarea "its a multipage for, not all the buttons seem to work"
type textarea "x"
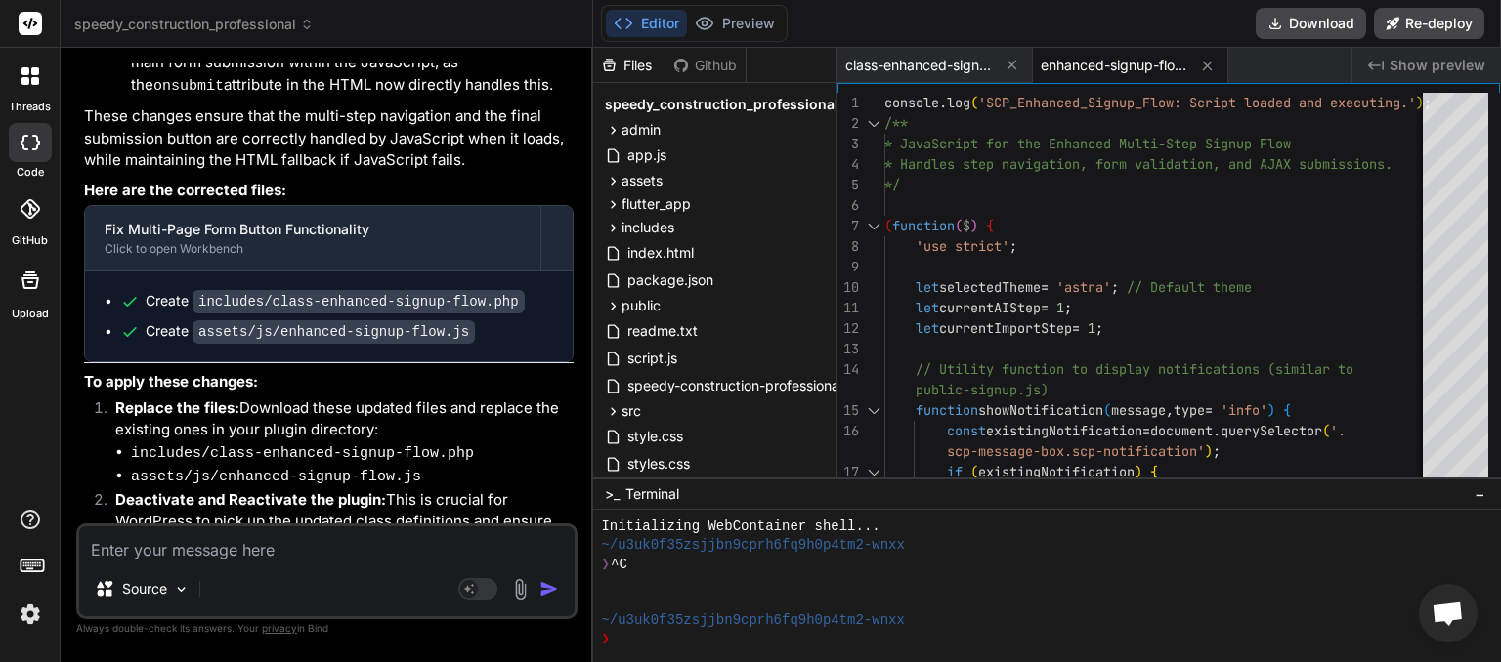
scroll to position [5608, 0]
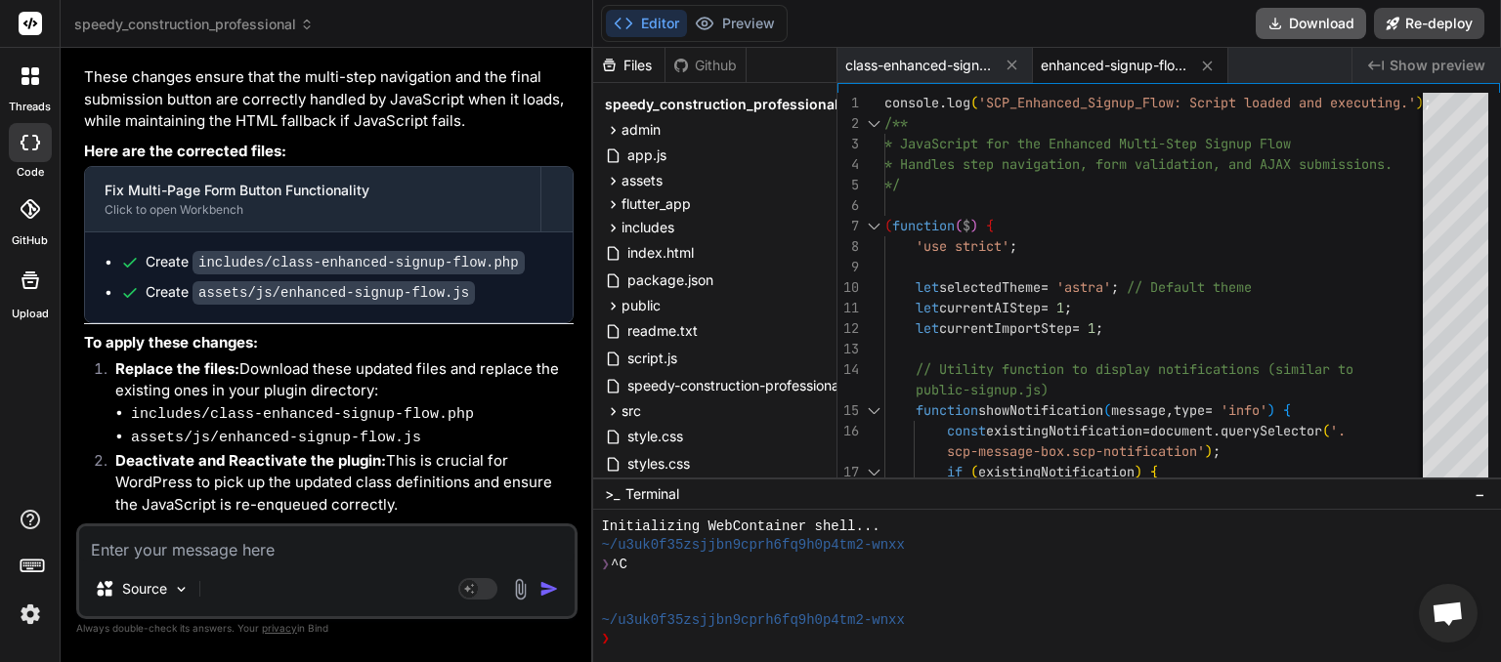
click at [1308, 28] on button "Download" at bounding box center [1310, 23] width 110 height 31
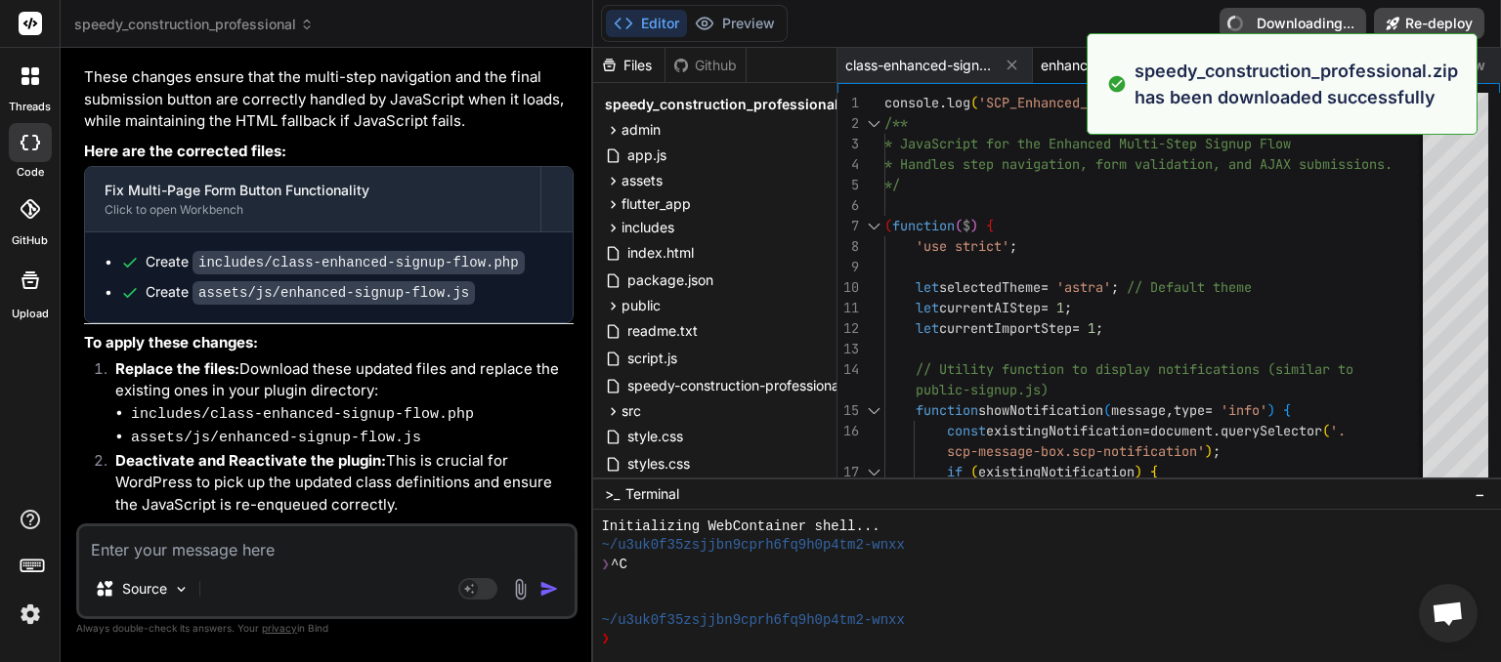
type textarea "x"
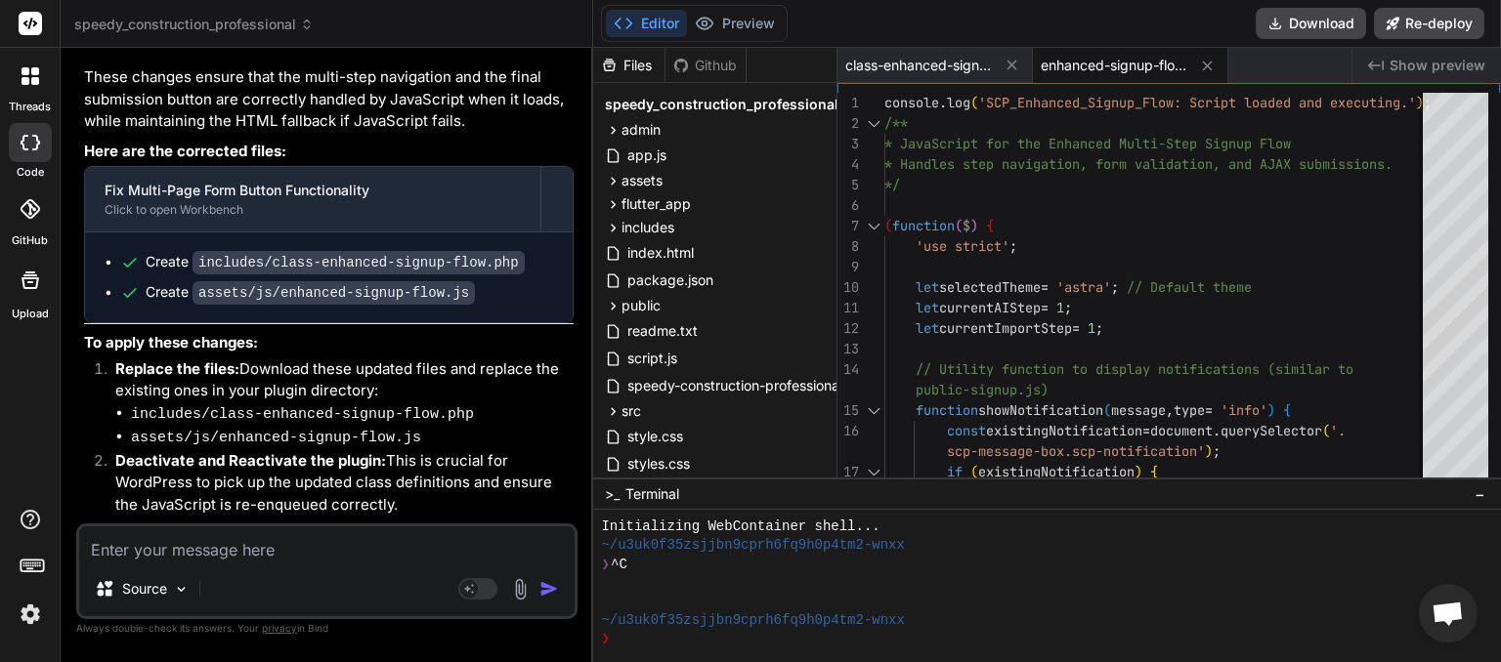
scroll to position [5660, 0]
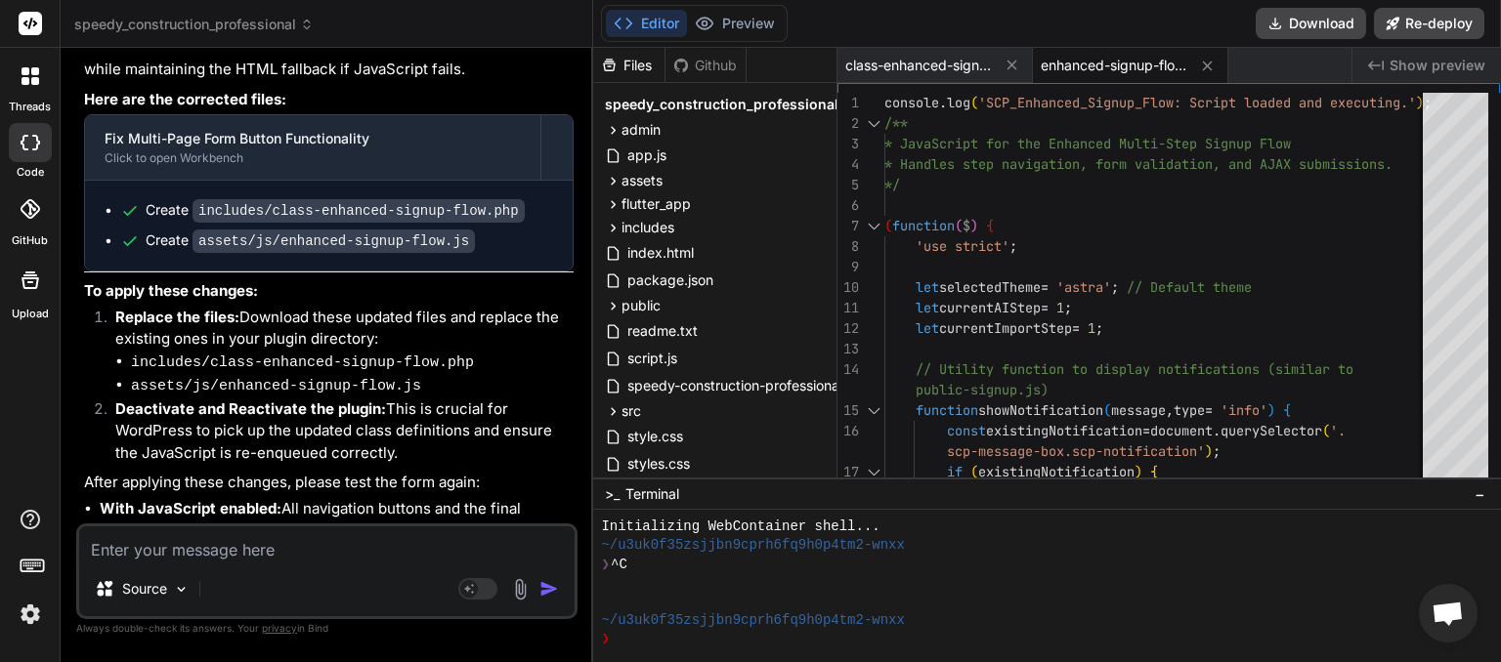
paste textarea "Plugin could not be activated because it triggered a fatal error."
type textarea "Plugin could not be activated because it triggered a fatal error."
type textarea "x"
type textarea "Plugin could not be activated because it triggered a fatal error."
click at [548, 584] on img "button" at bounding box center [549, 589] width 20 height 20
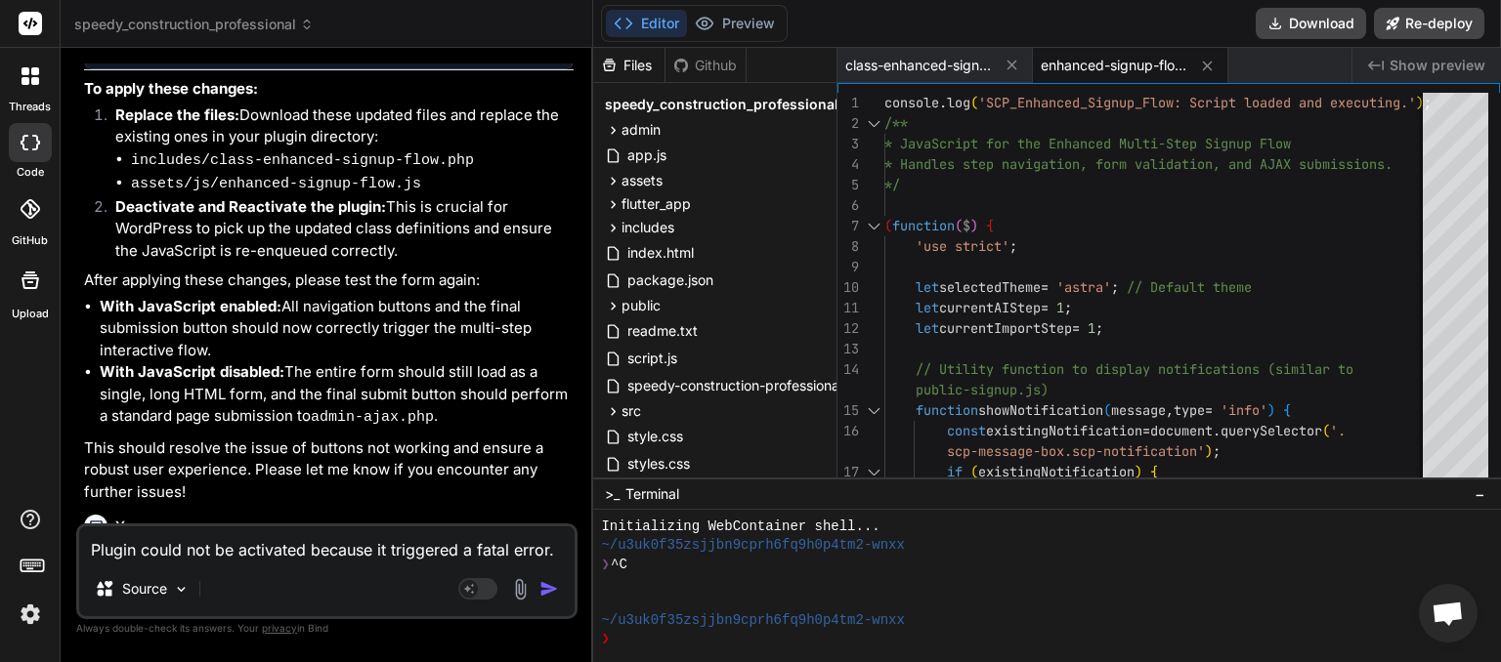
scroll to position [5862, 0]
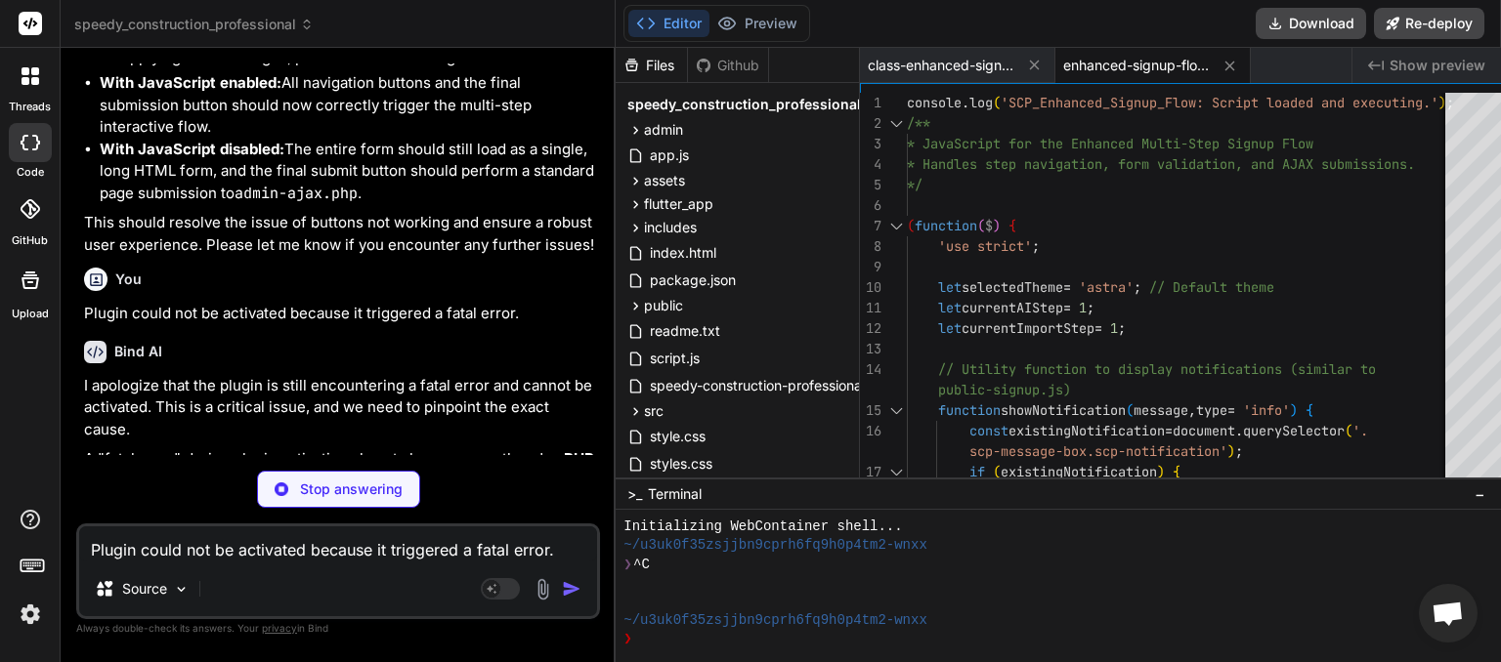
type textarea "x"
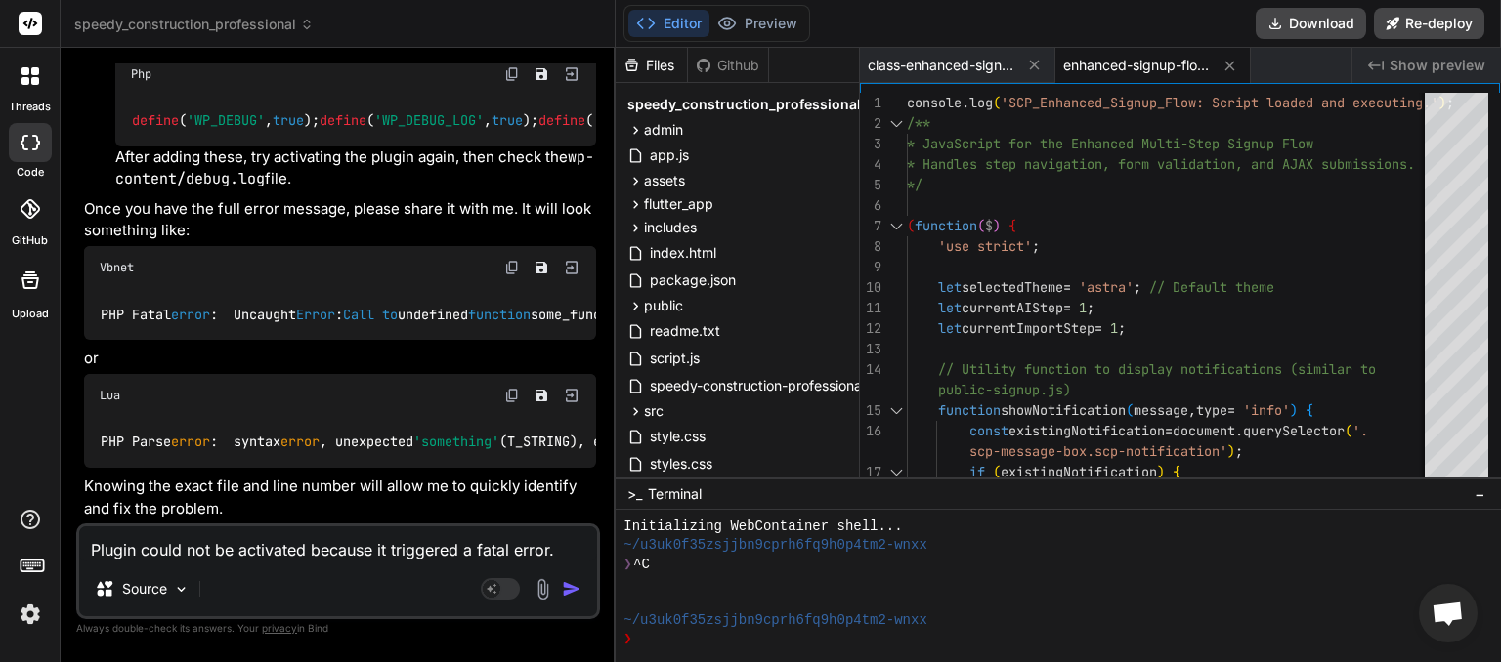
scroll to position [6642, 0]
click at [154, 552] on textarea "Plugin could not be activated because it triggered a fatal error." at bounding box center [338, 544] width 518 height 35
paste textarea "[[DATE] 03:38:02 UTC] SCP: speedy-construction-professional.php loaded. Version…"
type textarea "[[DATE] 03:38:02 UTC] SCP: speedy-construction-professional.php loaded. Version…"
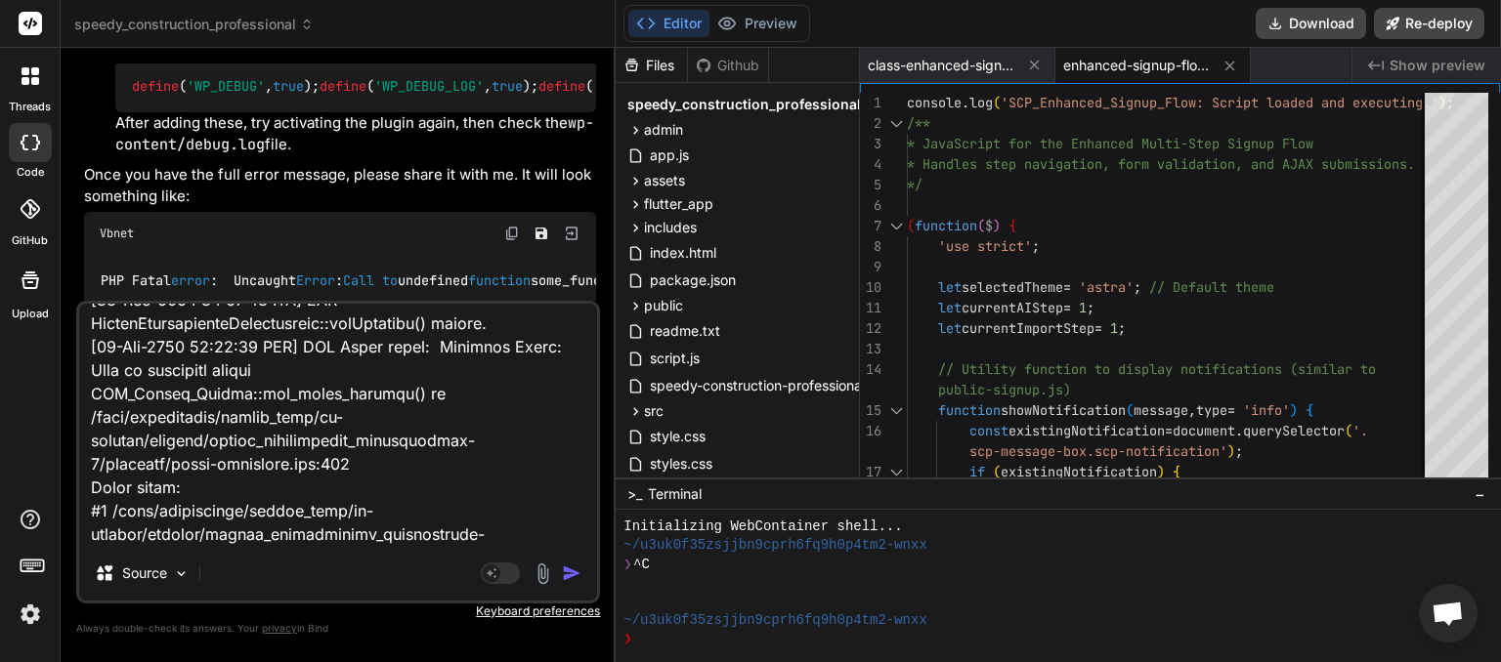
type textarea "x"
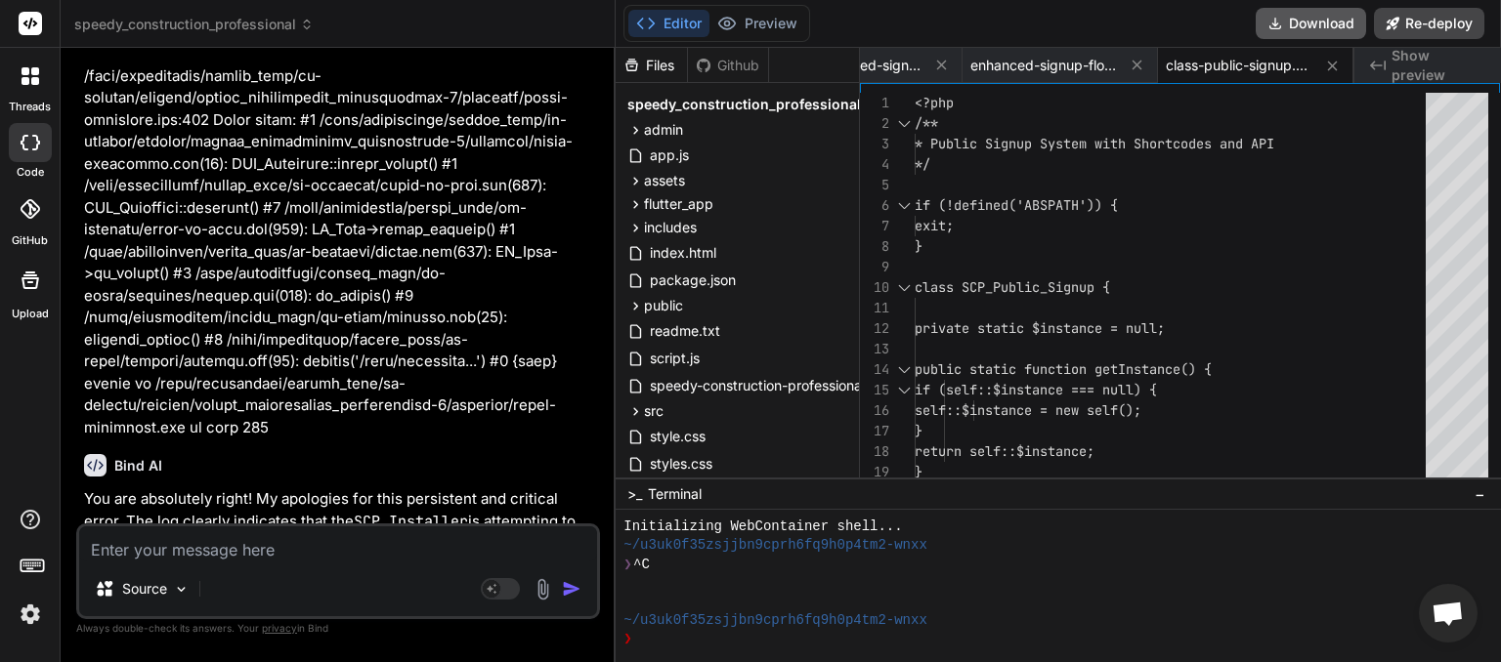
scroll to position [0, 93]
click at [1316, 25] on button "Download" at bounding box center [1310, 23] width 110 height 31
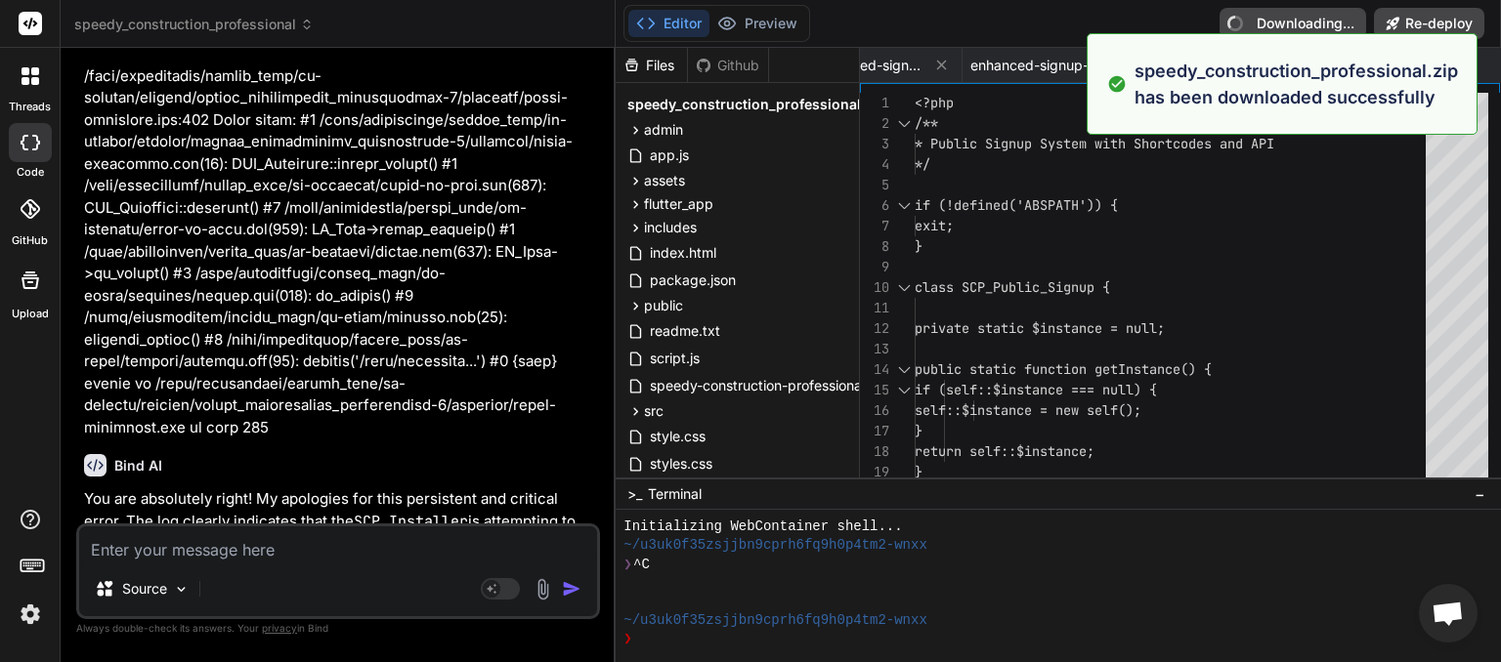
type textarea "x"
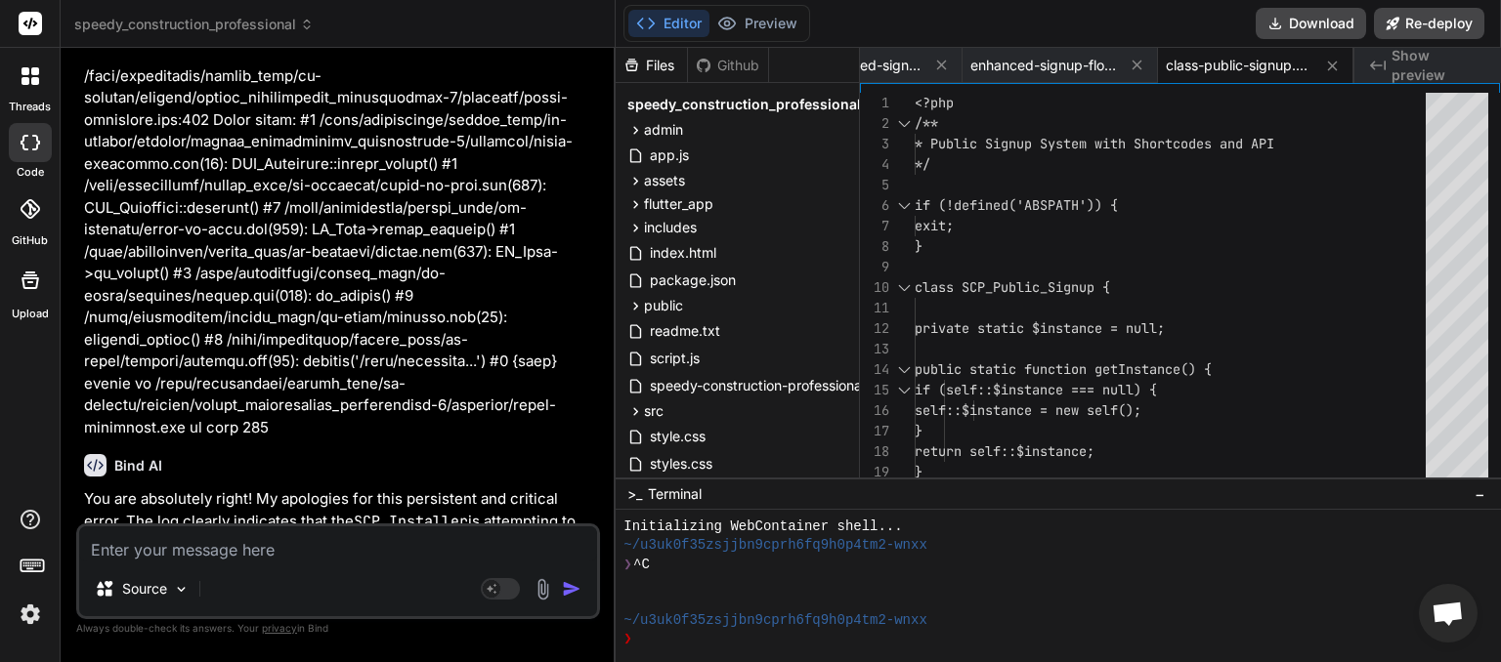
paste textarea "public-signup: PHP Error: syntax error, unexpected token "\" in /home/myinspect…"
type textarea "public-signup: PHP Error: syntax error, unexpected token "\" in /home/myinspect…"
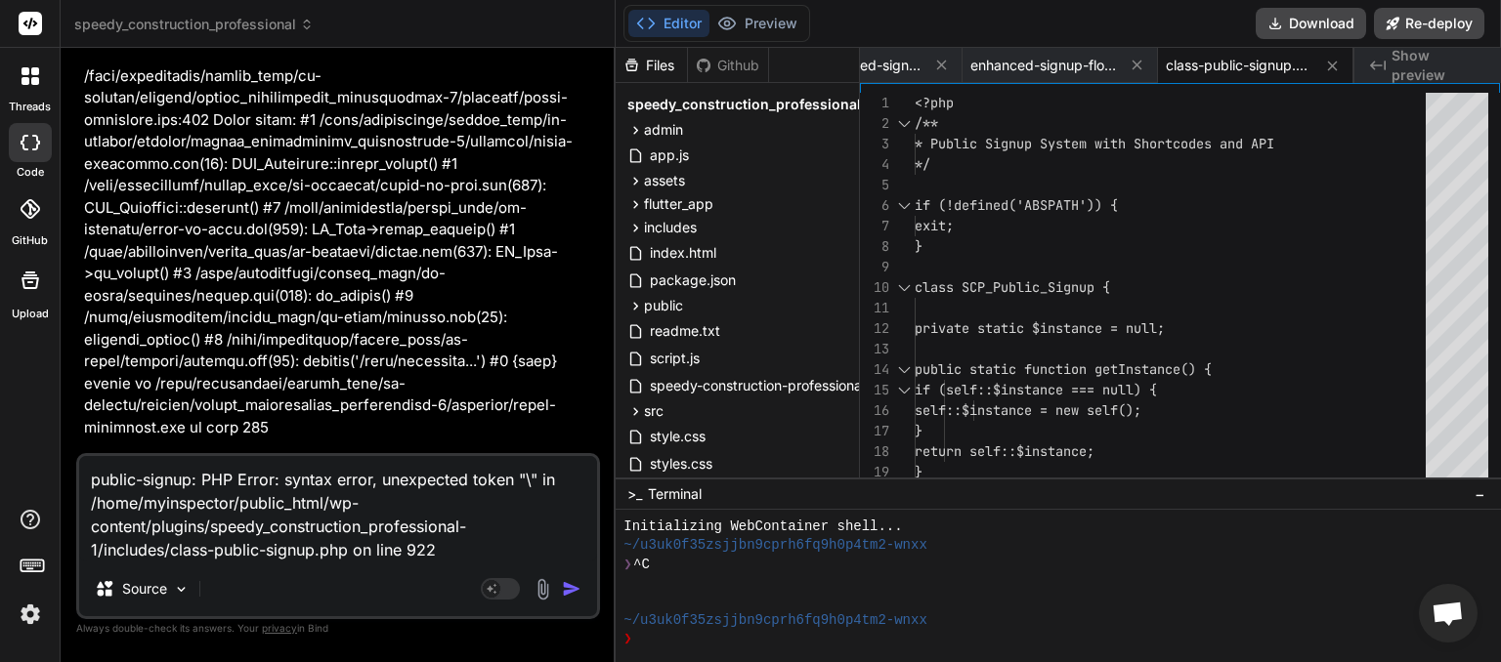
type textarea "x"
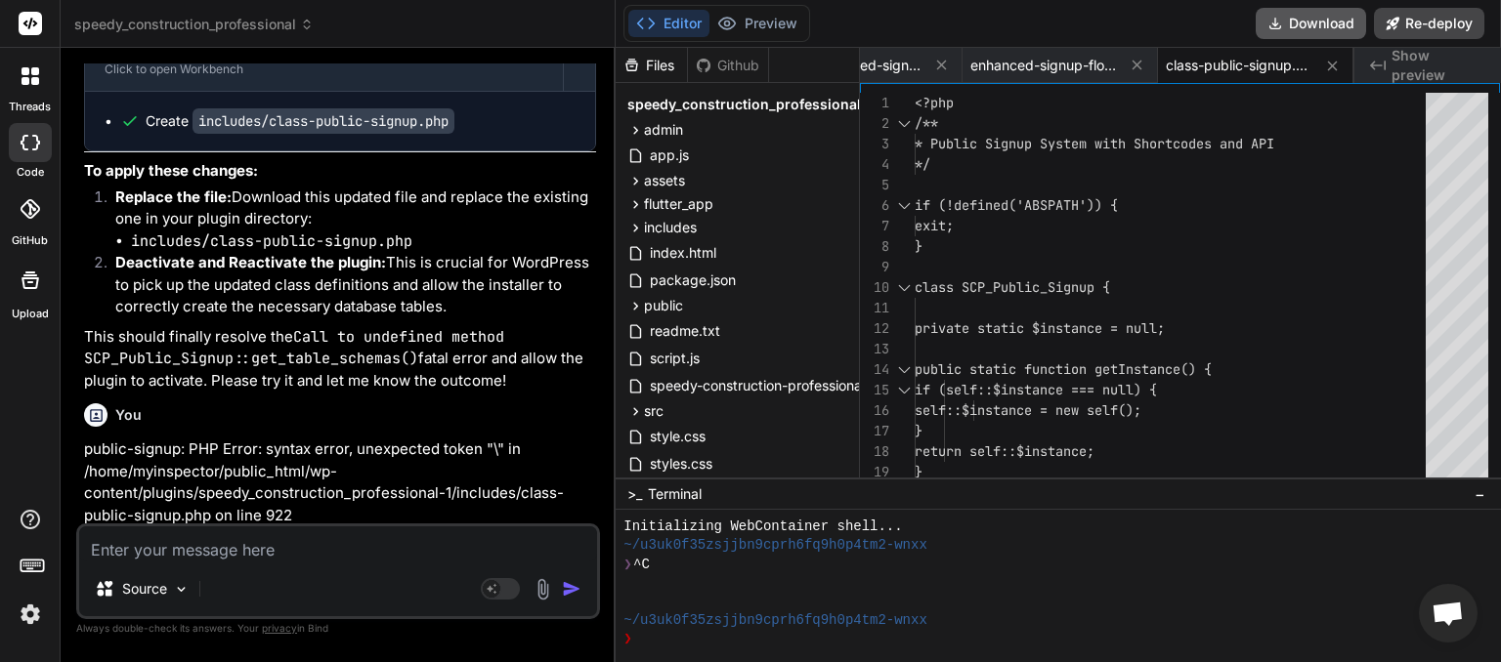
click at [1297, 28] on button "Download" at bounding box center [1310, 23] width 110 height 31
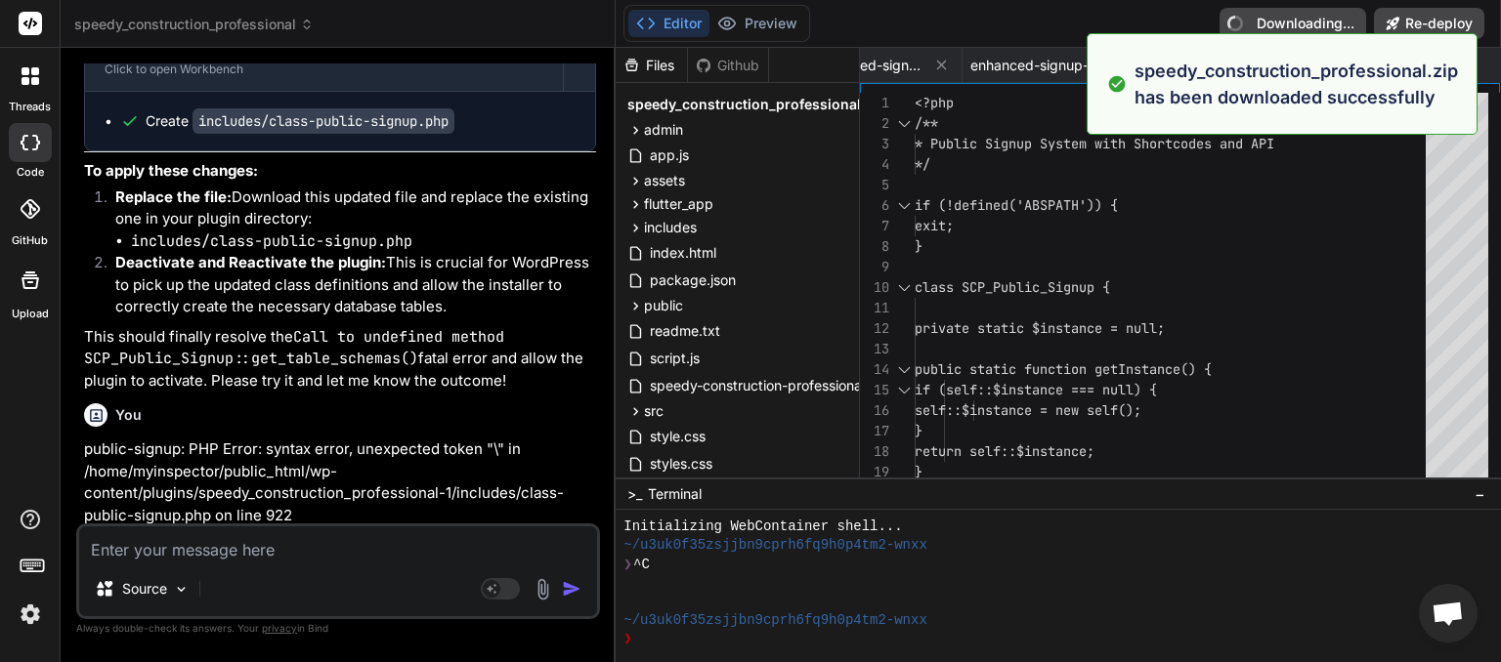
type textarea "x"
